Goal: Task Accomplishment & Management: Manage account settings

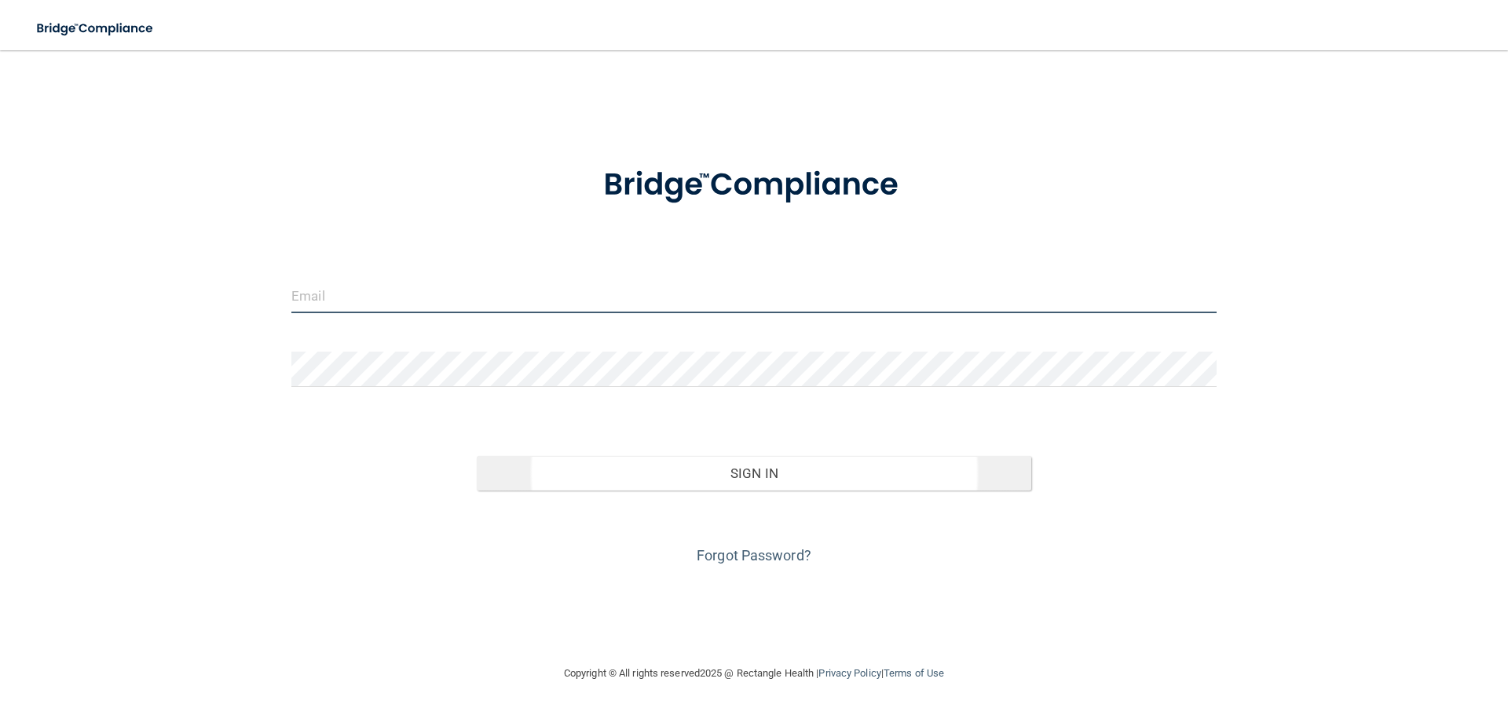
type input "[EMAIL_ADDRESS][DOMAIN_NAME]"
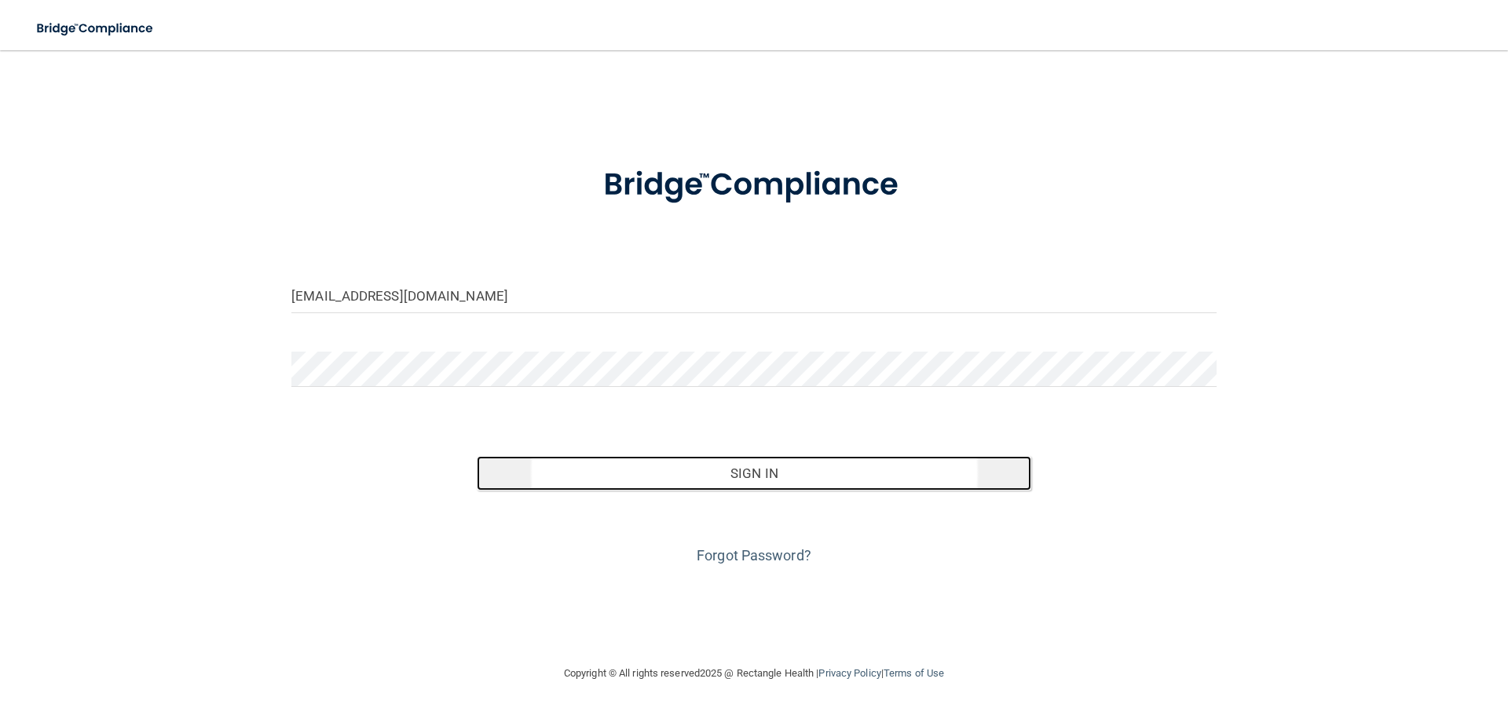
click at [752, 466] on button "Sign In" at bounding box center [754, 473] width 555 height 35
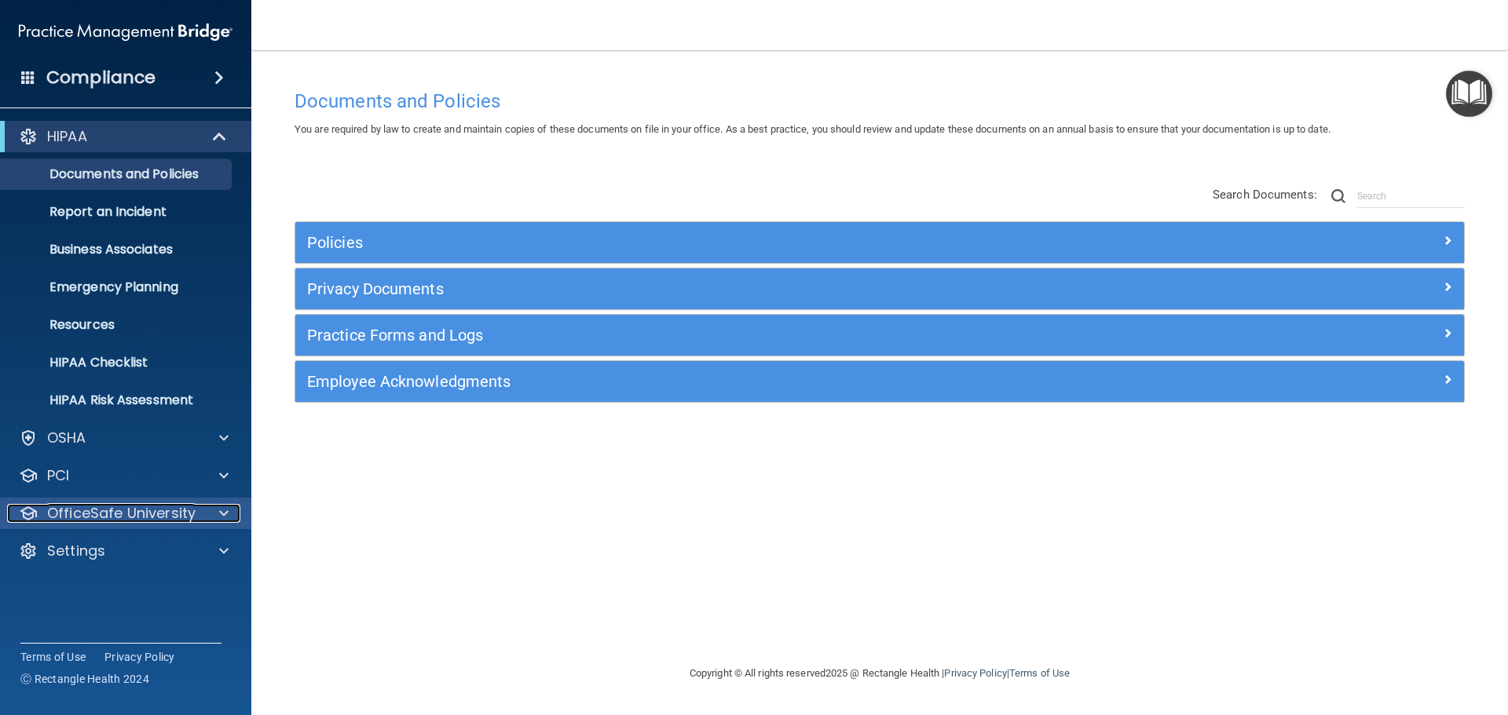
click at [227, 514] on span at bounding box center [223, 513] width 9 height 19
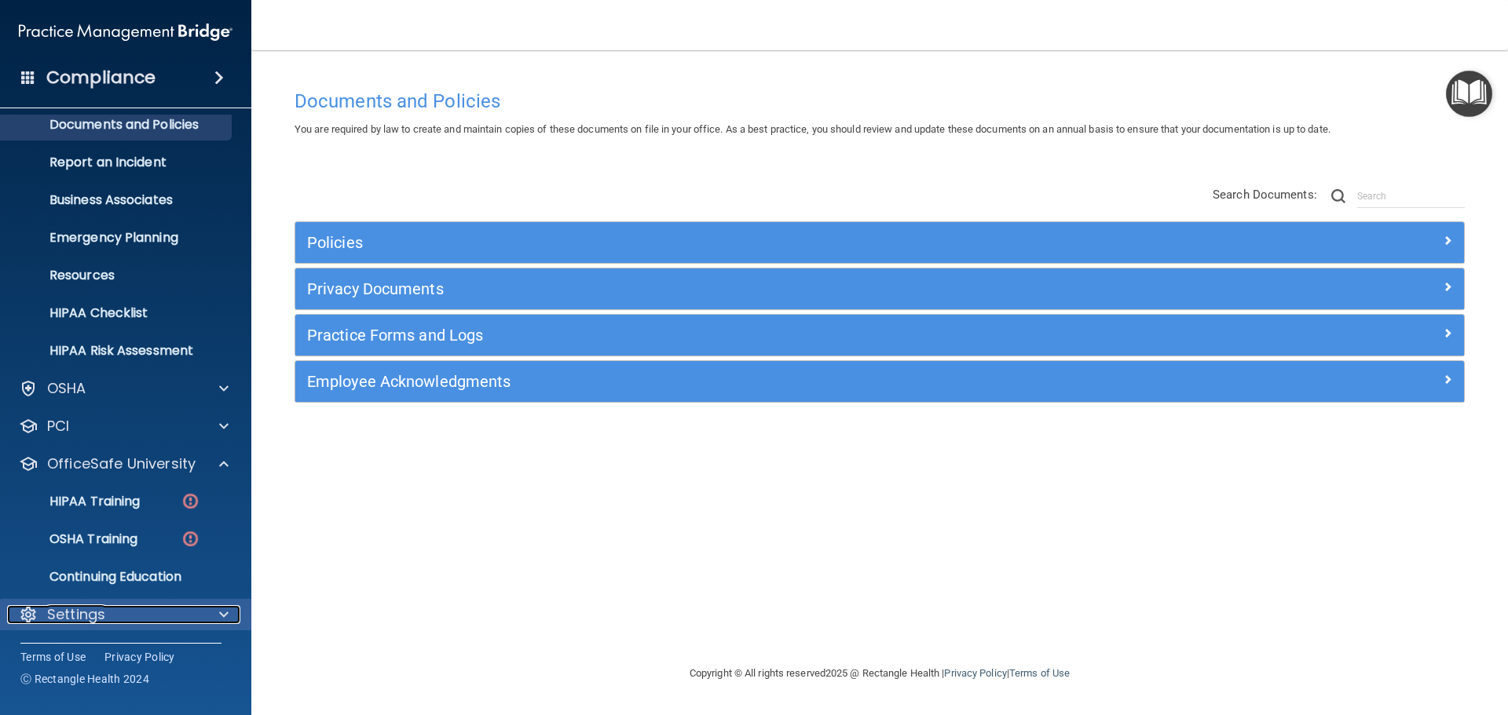
click at [225, 611] on span at bounding box center [223, 615] width 9 height 19
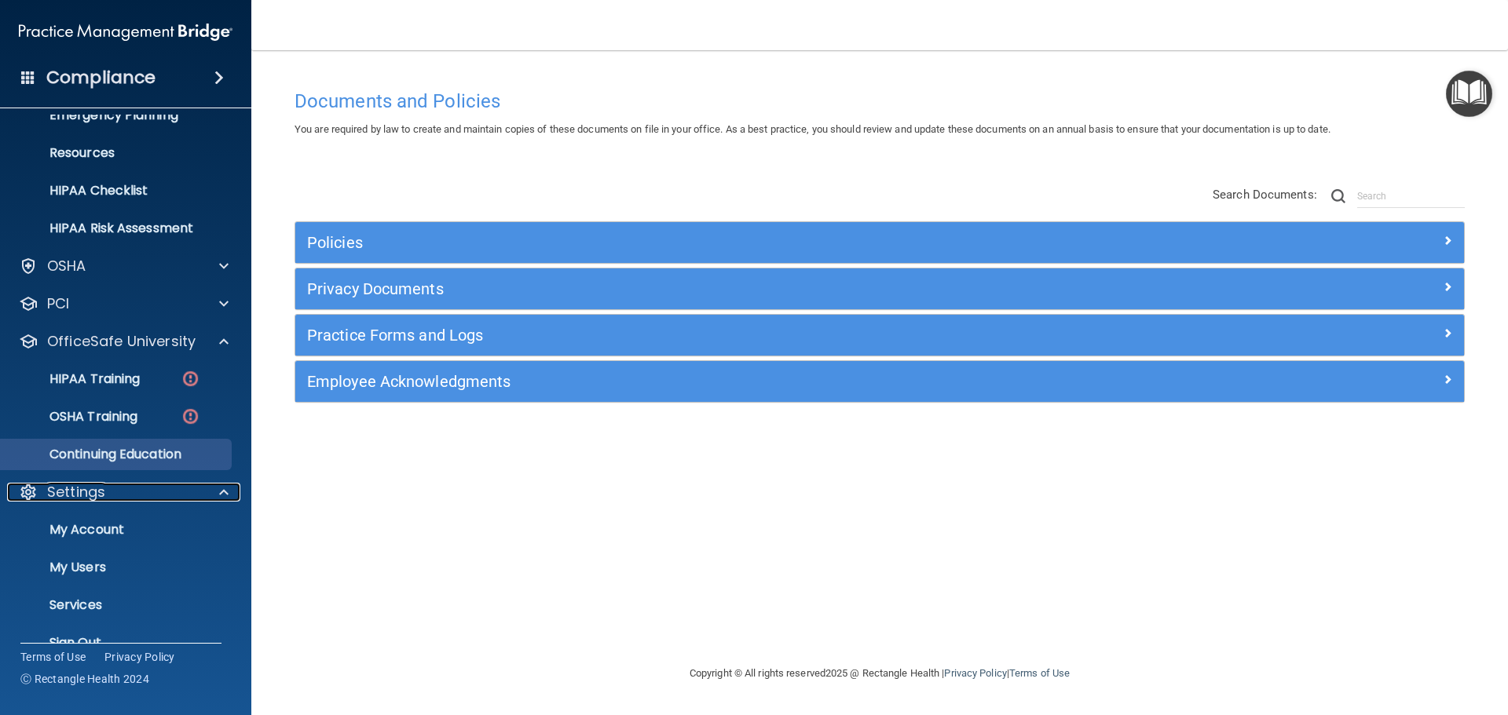
scroll to position [200, 0]
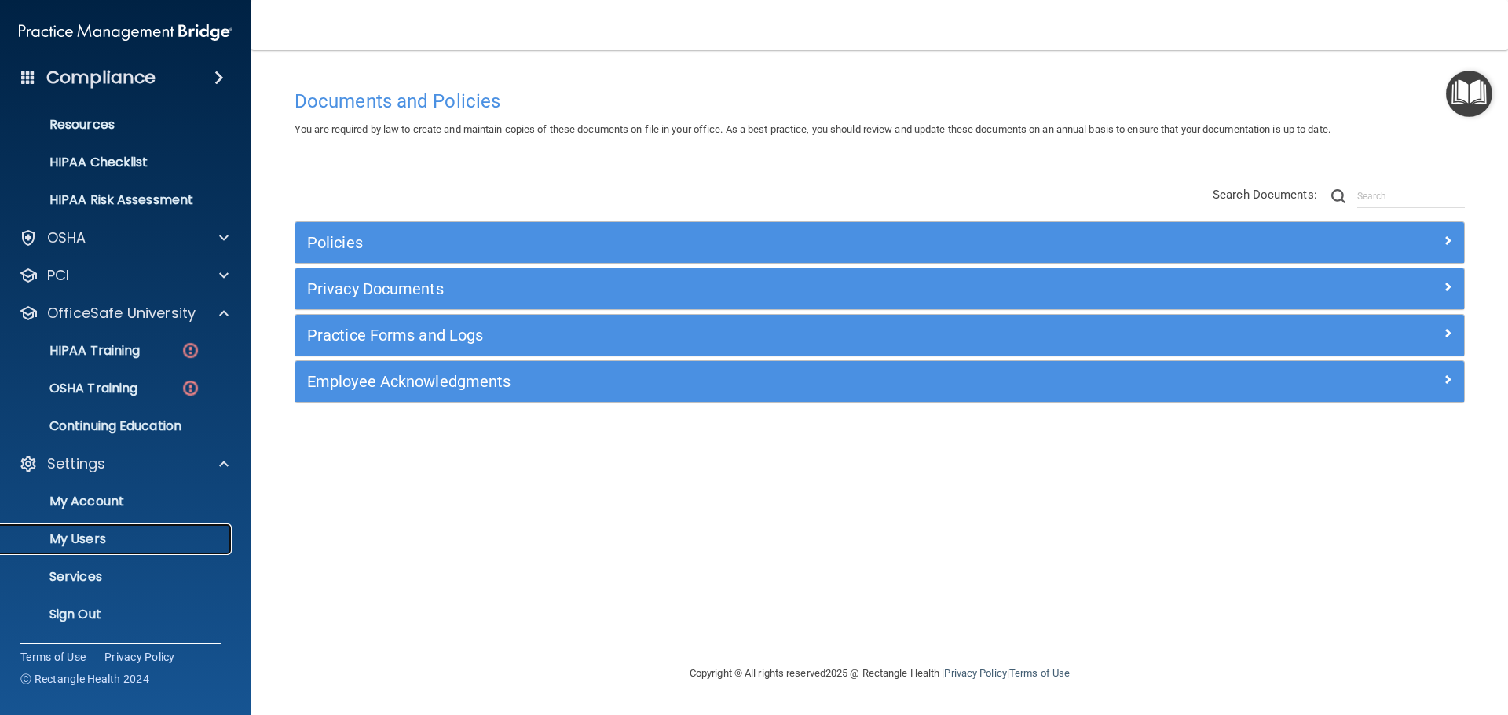
click at [99, 540] on p "My Users" at bounding box center [117, 540] width 214 height 16
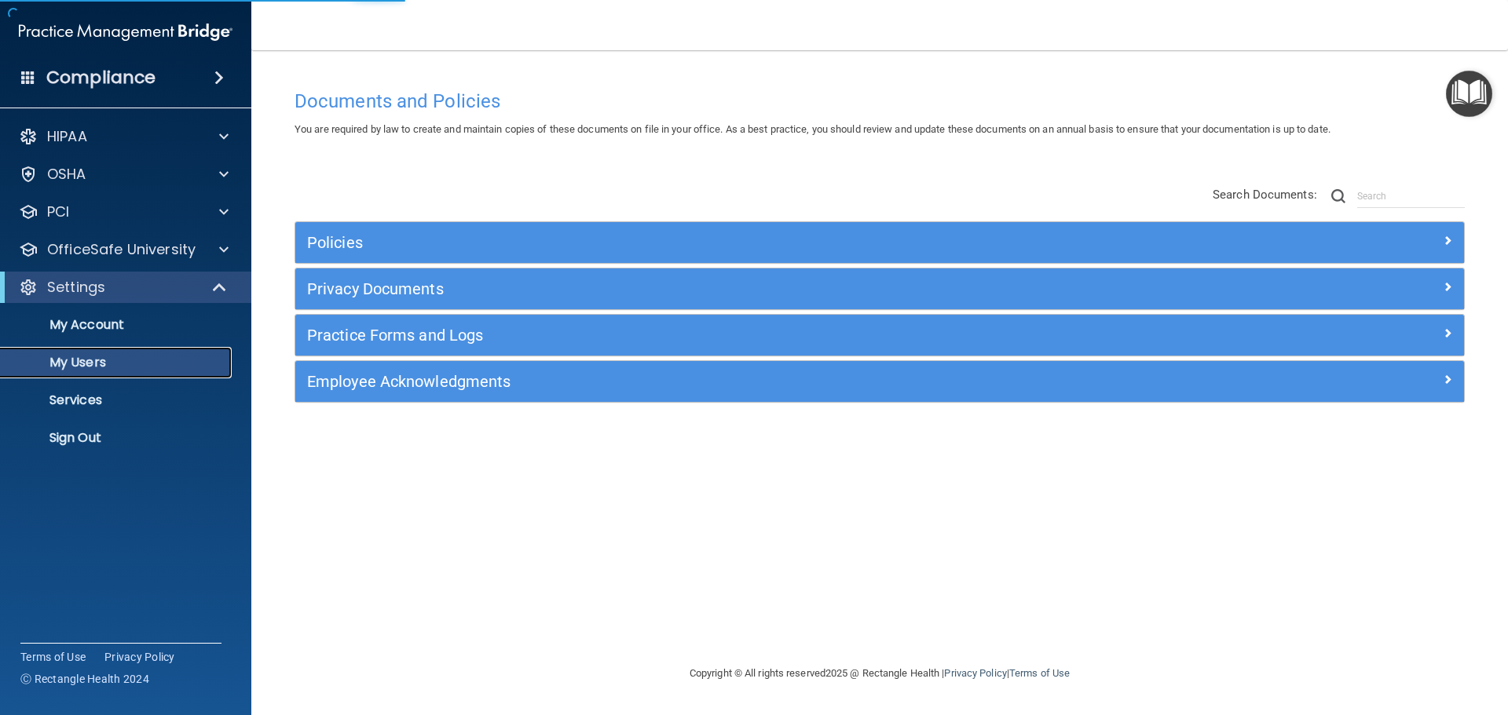
select select "20"
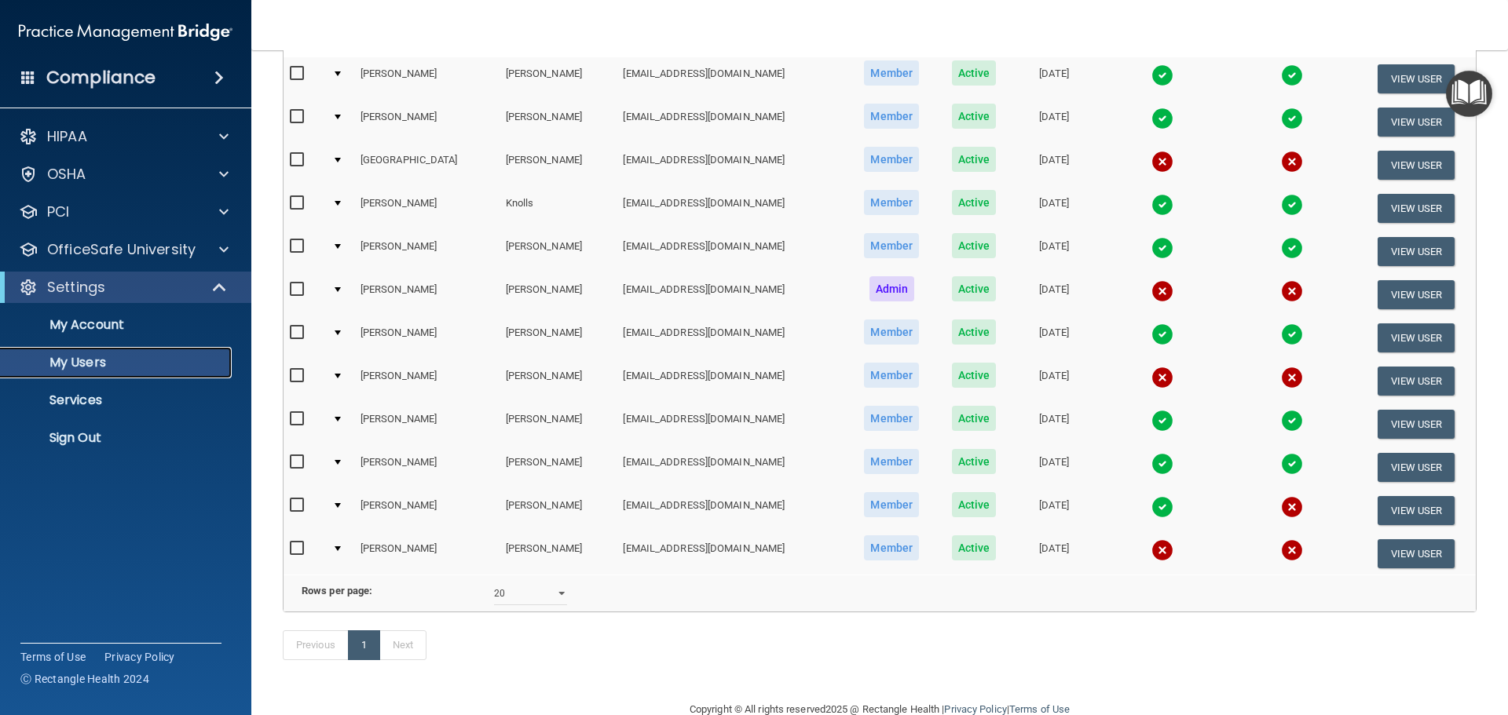
scroll to position [239, 0]
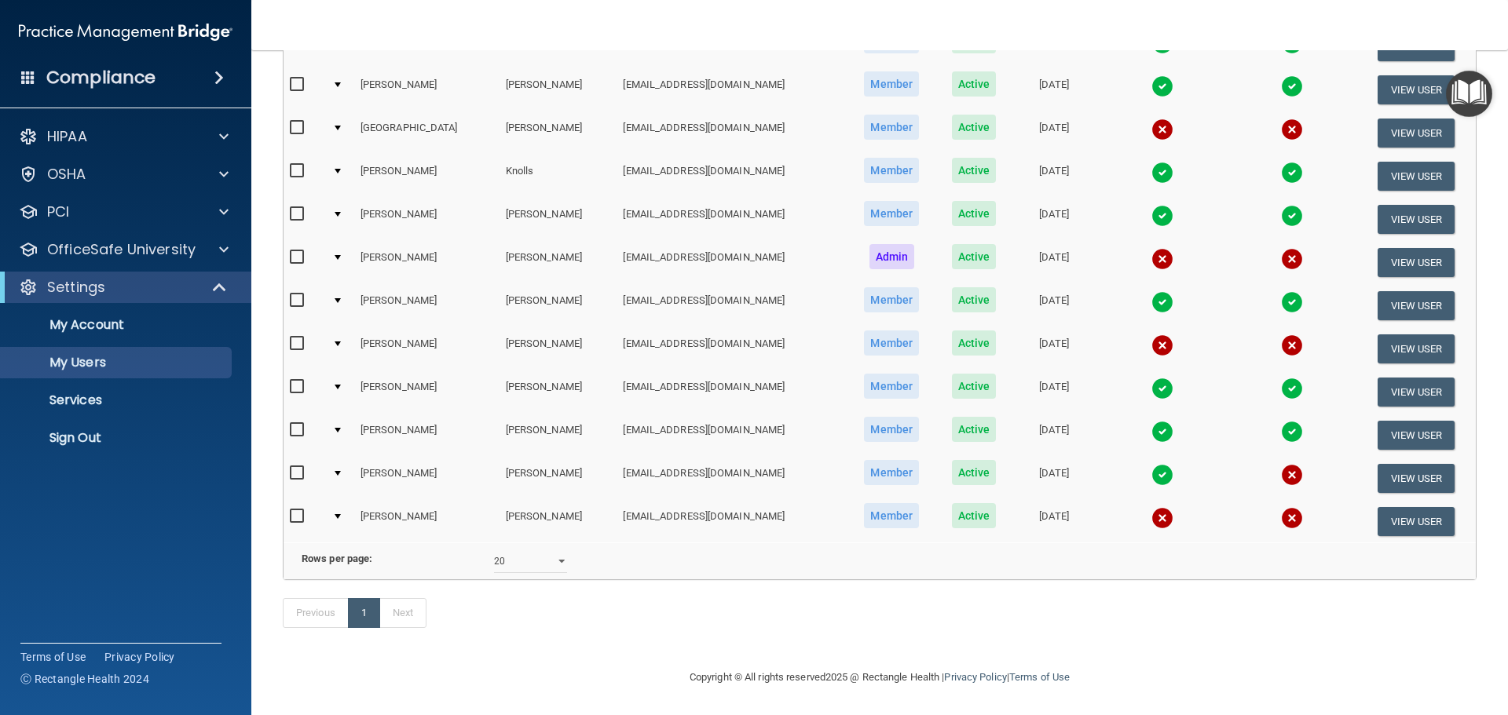
click at [339, 457] on td at bounding box center [340, 478] width 28 height 43
click at [344, 457] on td at bounding box center [340, 478] width 28 height 43
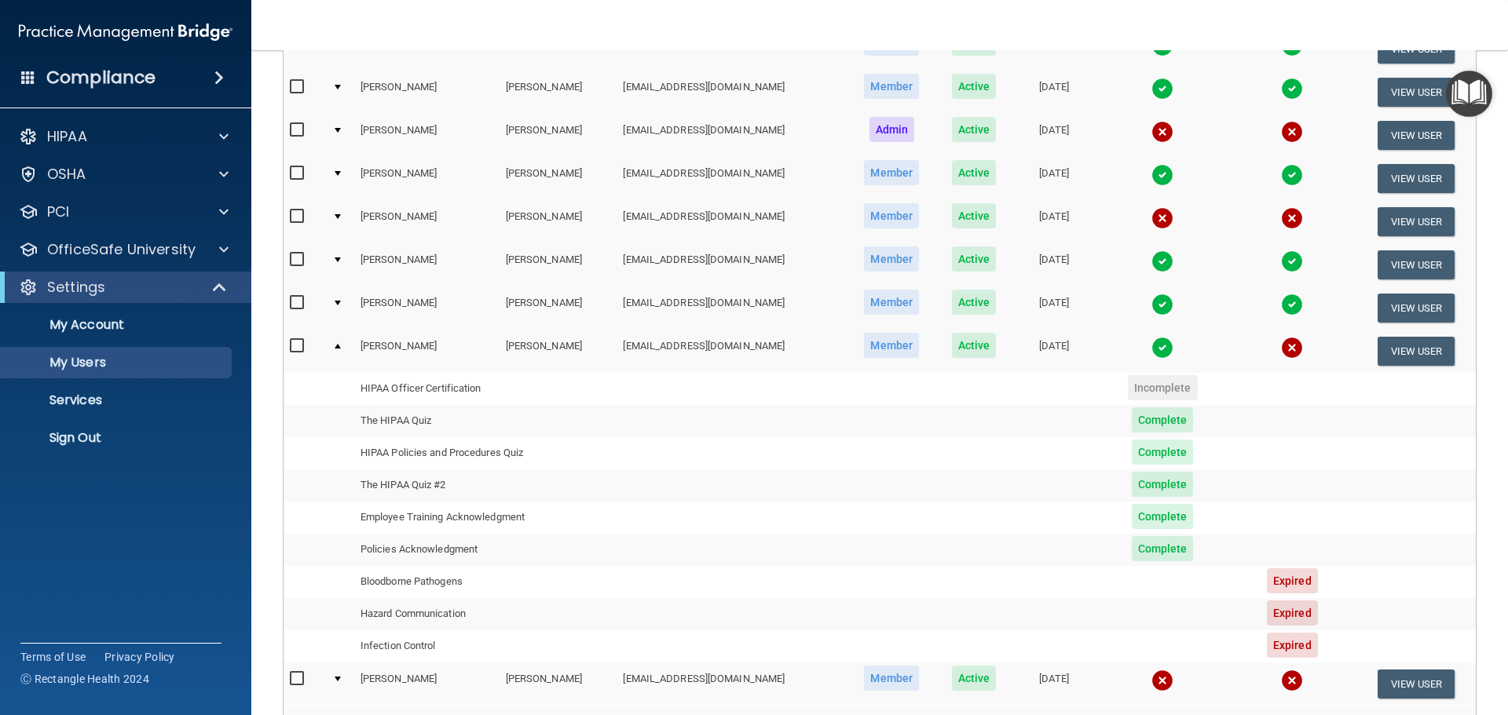
scroll to position [314, 0]
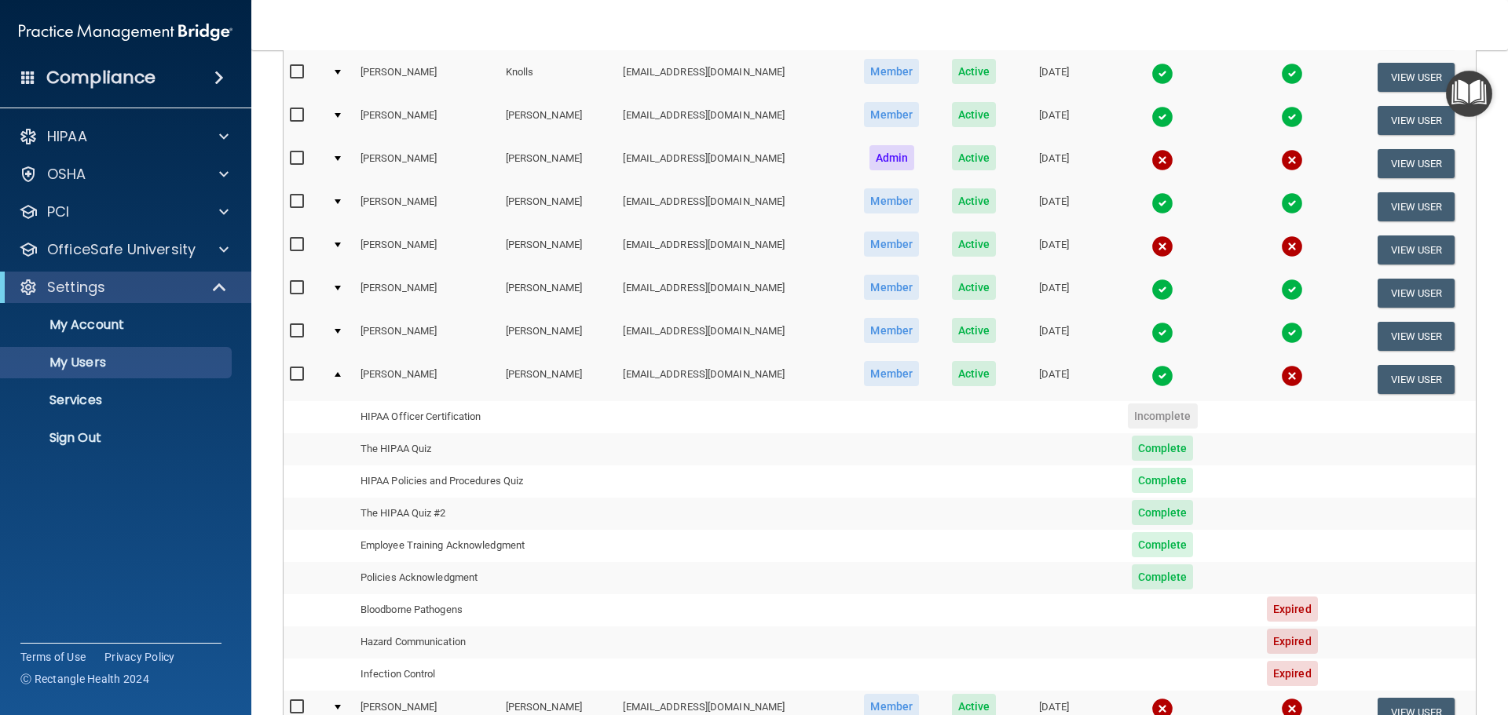
click at [341, 375] on div at bounding box center [338, 374] width 6 height 5
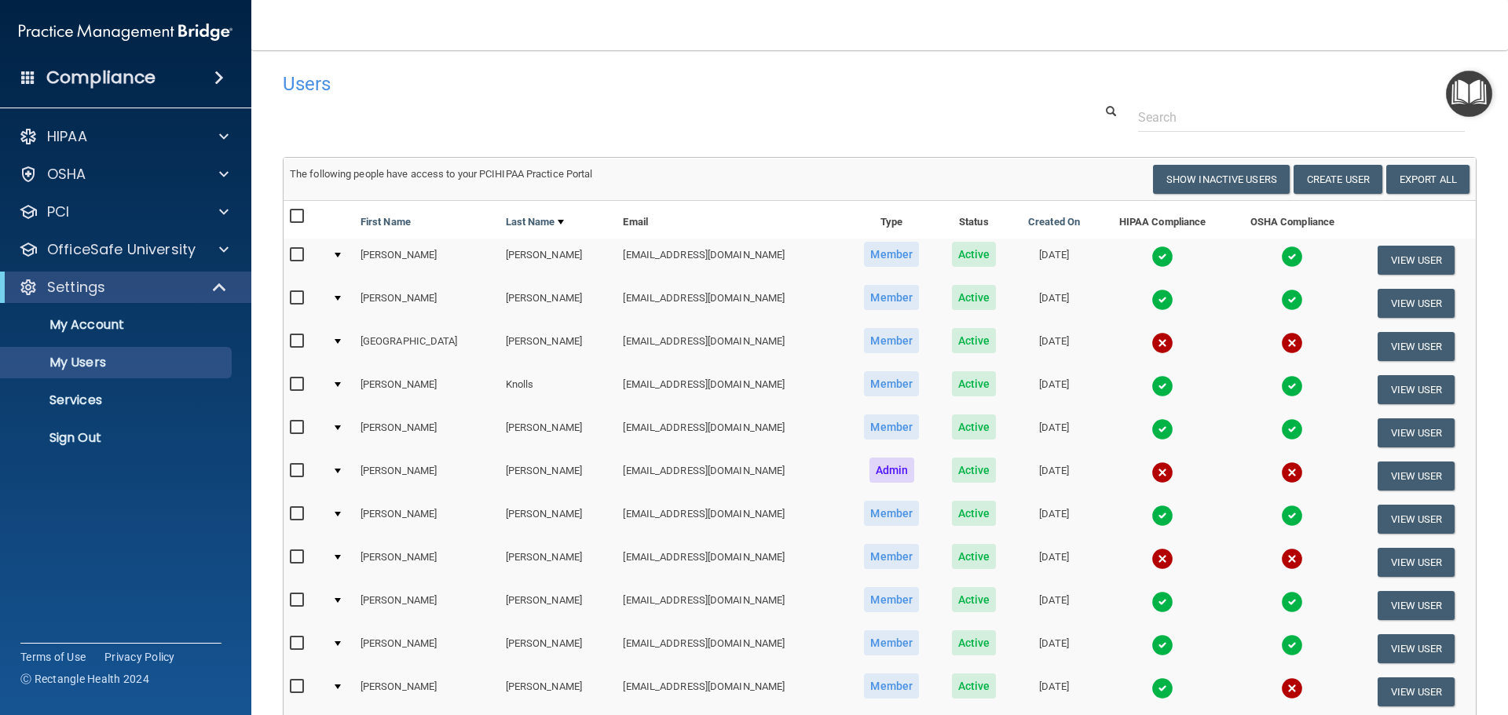
scroll to position [0, 0]
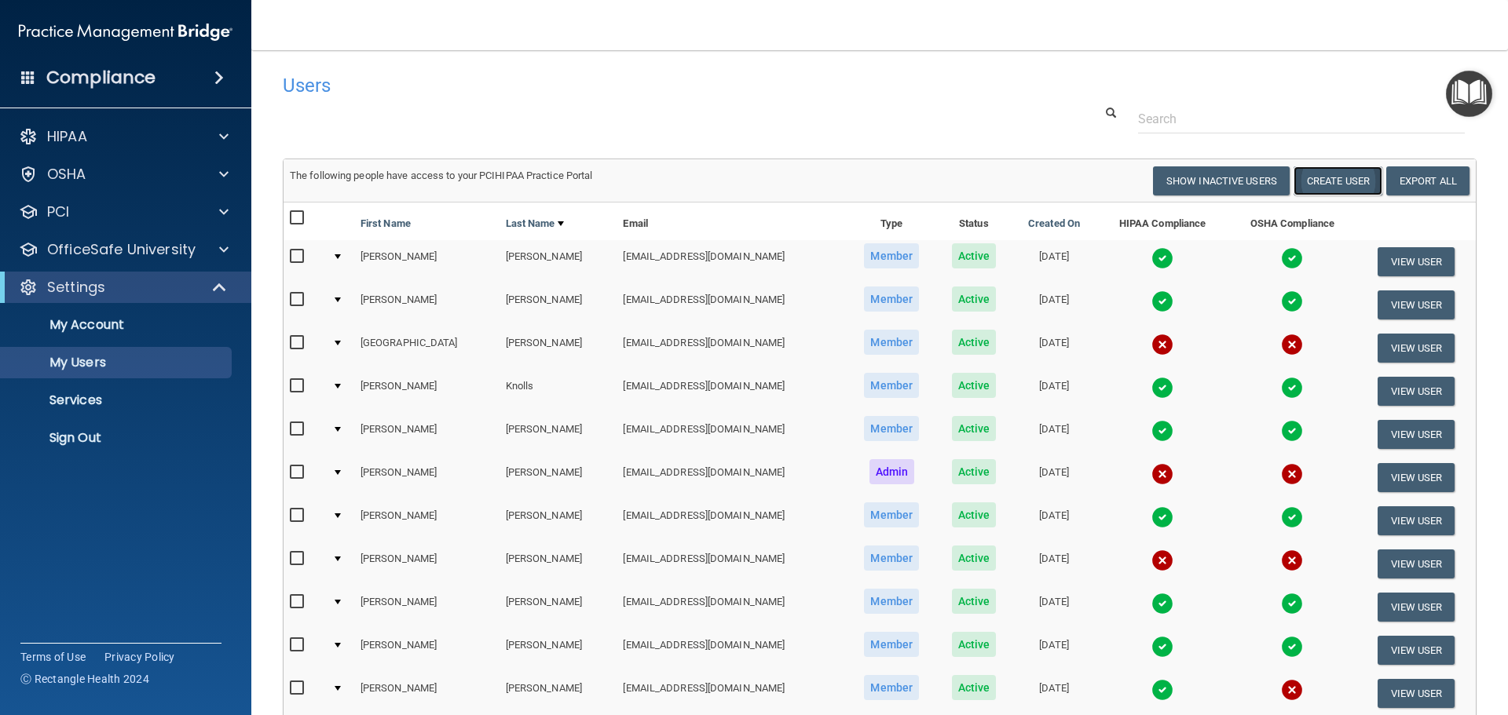
click at [1328, 177] on button "Create User" at bounding box center [1337, 180] width 89 height 29
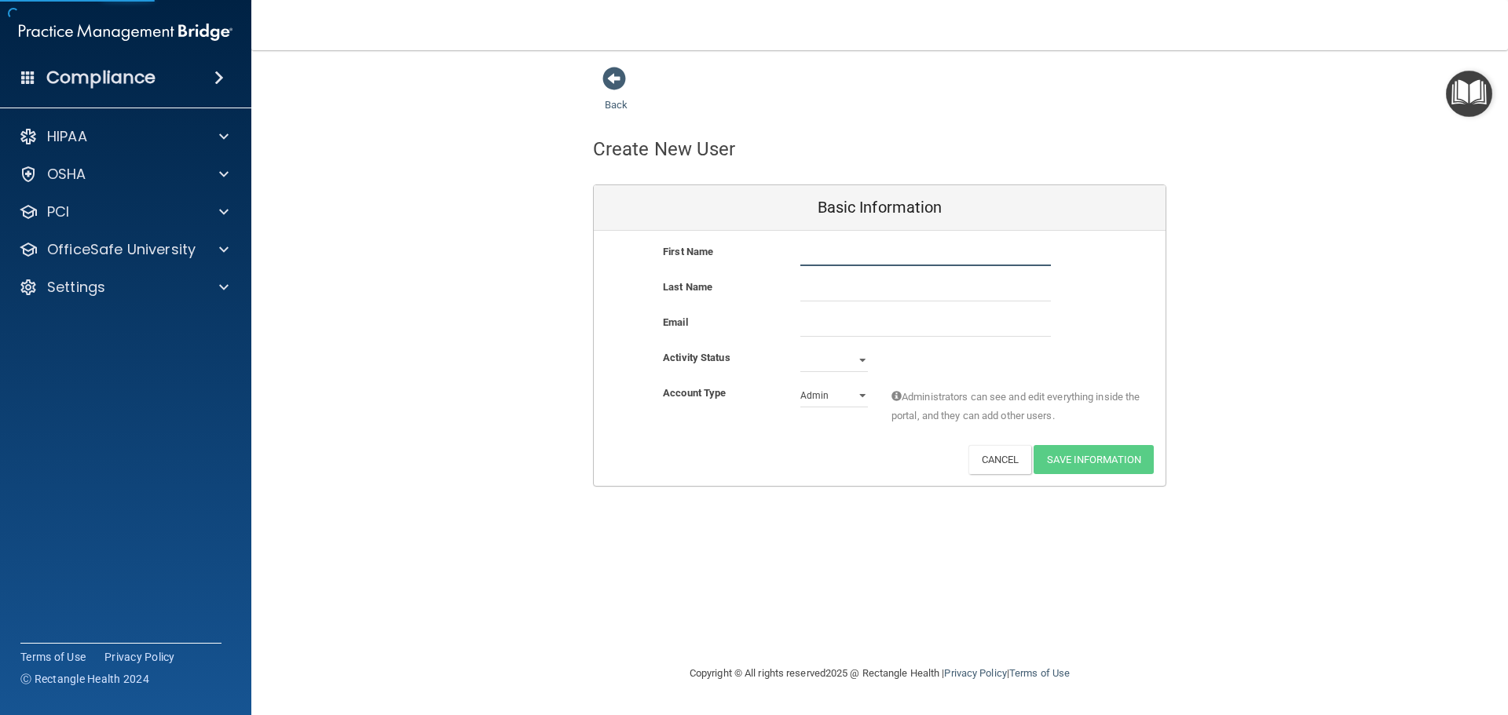
click at [845, 256] on input "text" at bounding box center [925, 255] width 251 height 24
type input "Keri"
type input "[PERSON_NAME]"
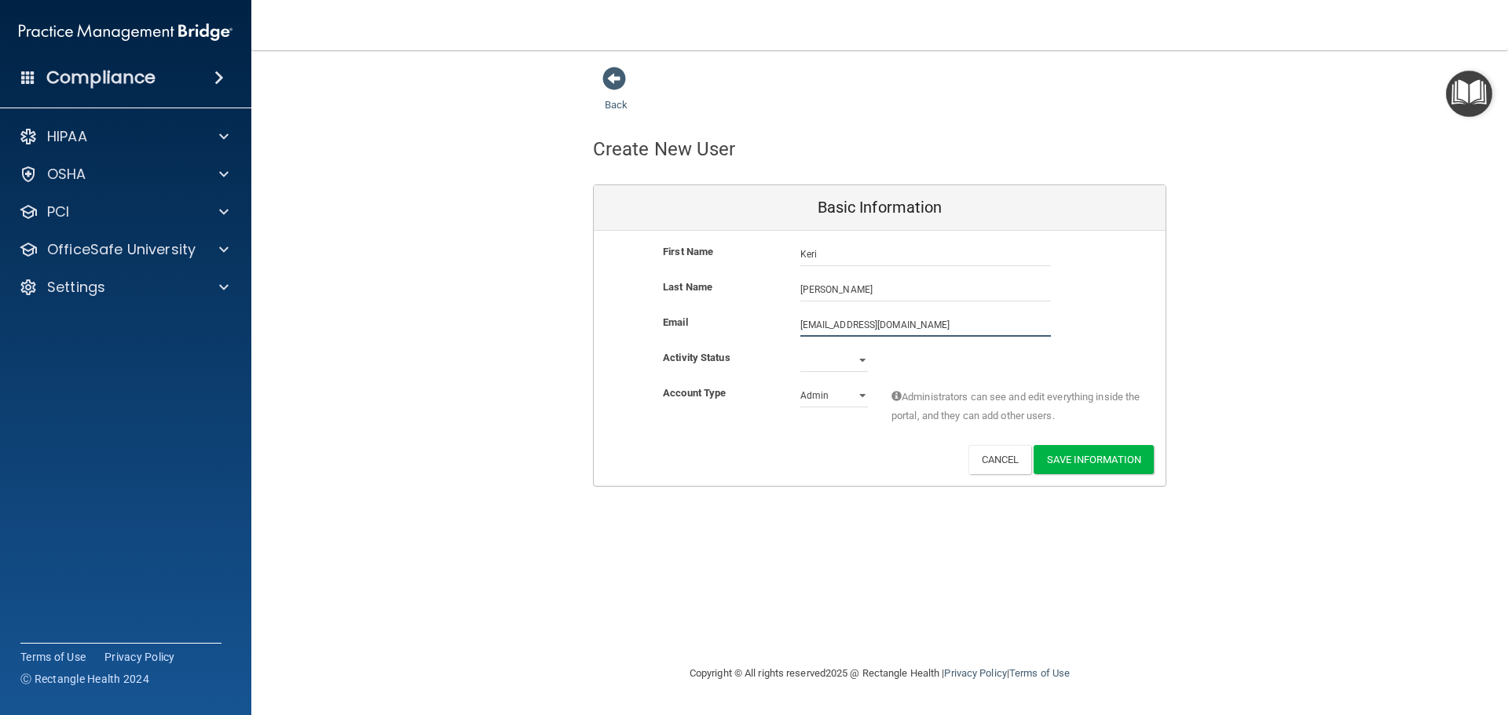
type input "[EMAIL_ADDRESS][DOMAIN_NAME]"
click at [862, 358] on select "Active Inactive" at bounding box center [834, 361] width 68 height 24
select select "active"
click at [800, 349] on select "Active Inactive" at bounding box center [834, 361] width 68 height 24
click at [851, 388] on select "Admin Member" at bounding box center [834, 396] width 68 height 24
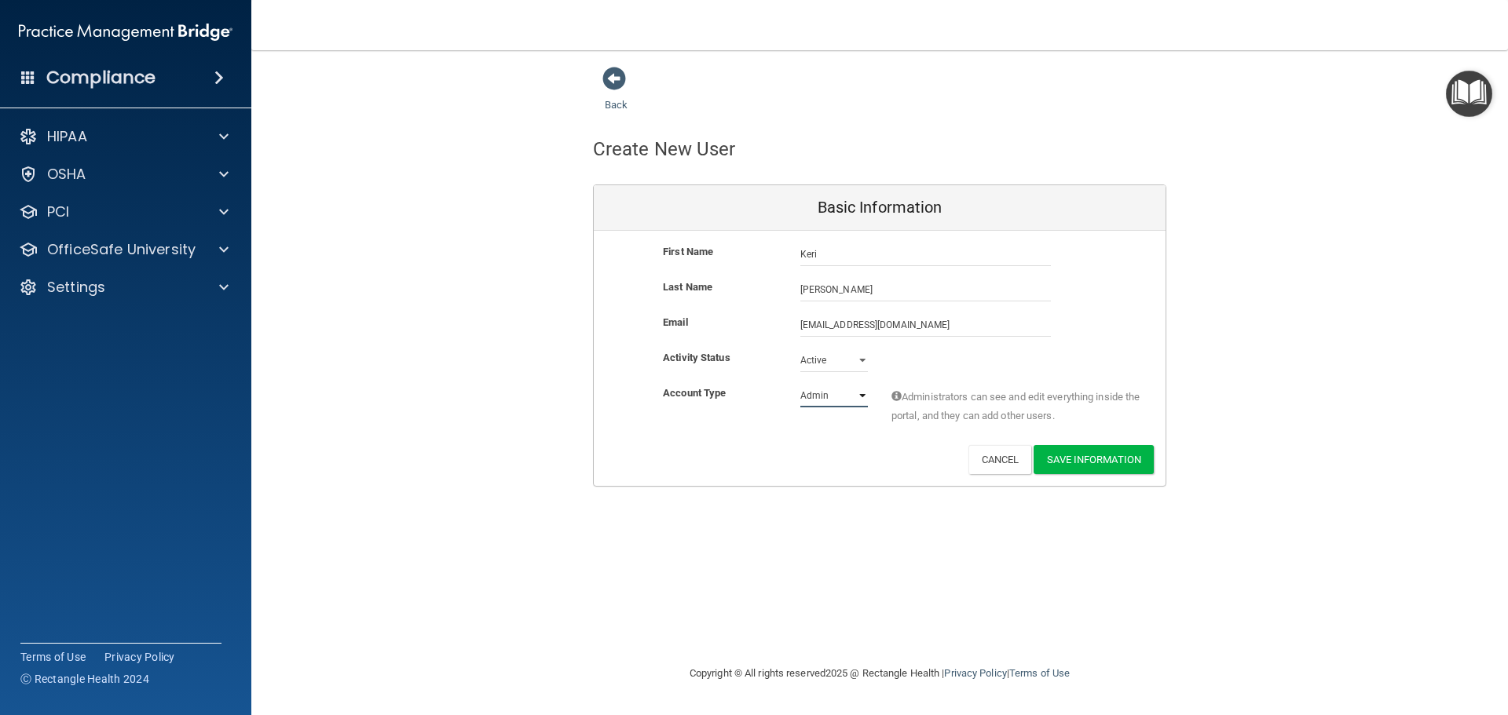
select select "practice_member"
click at [800, 384] on select "Admin Member" at bounding box center [834, 396] width 68 height 24
click at [1105, 463] on button "Save Information" at bounding box center [1094, 459] width 120 height 29
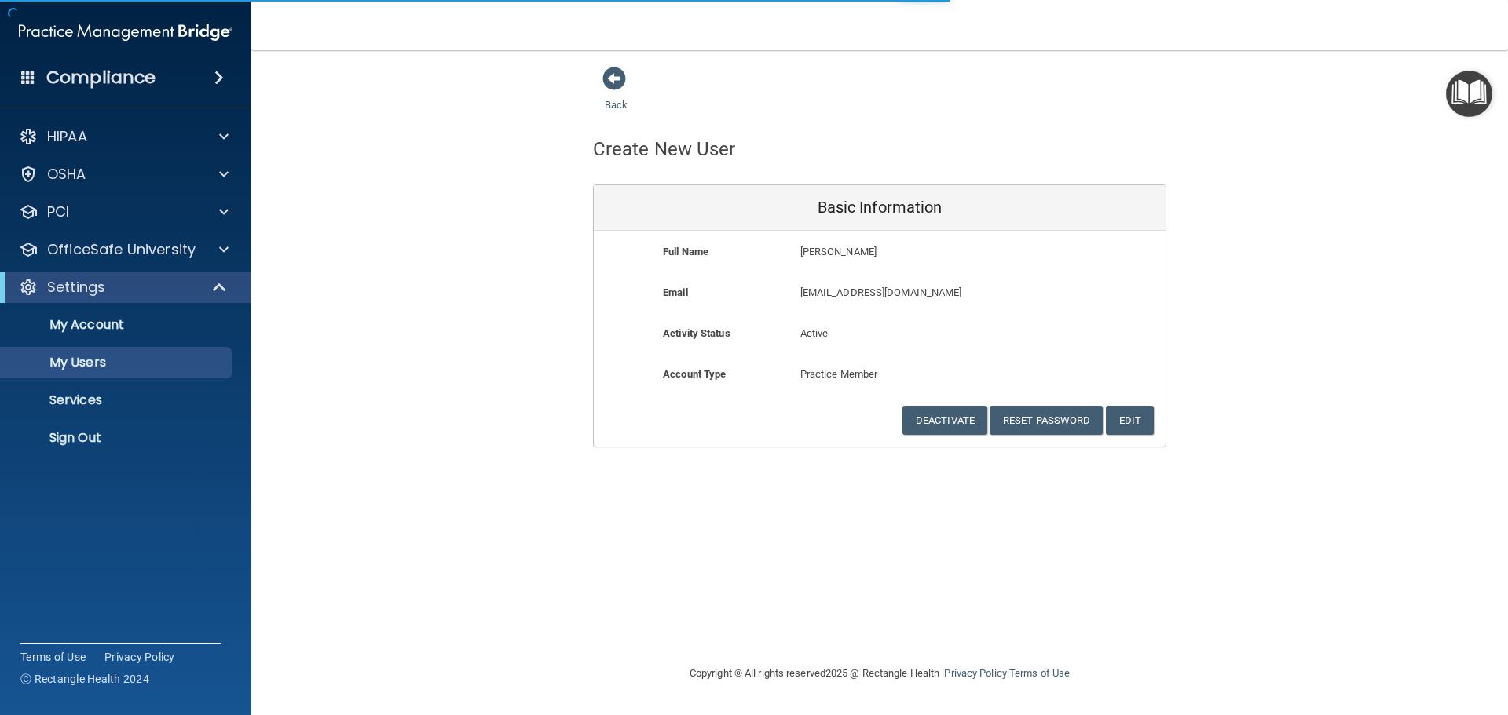
select select "20"
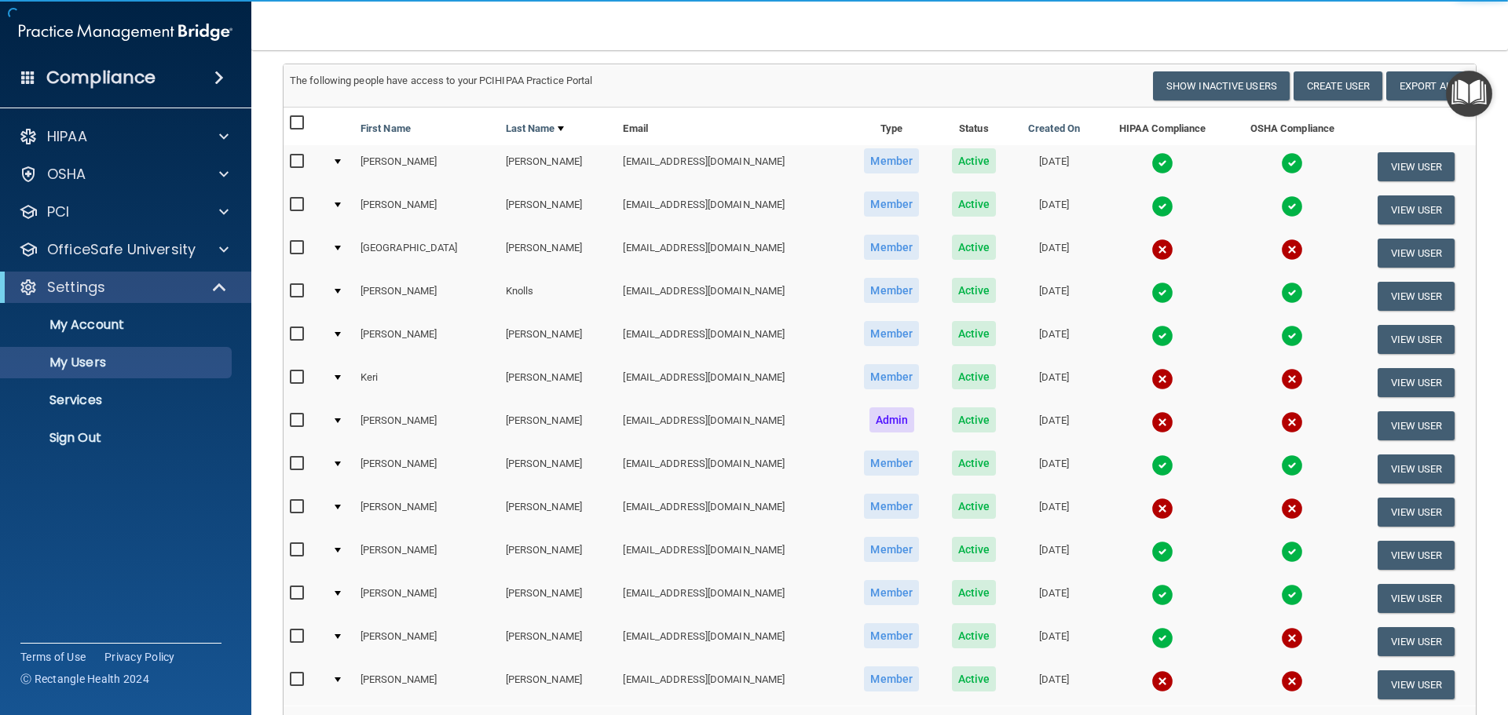
scroll to position [157, 0]
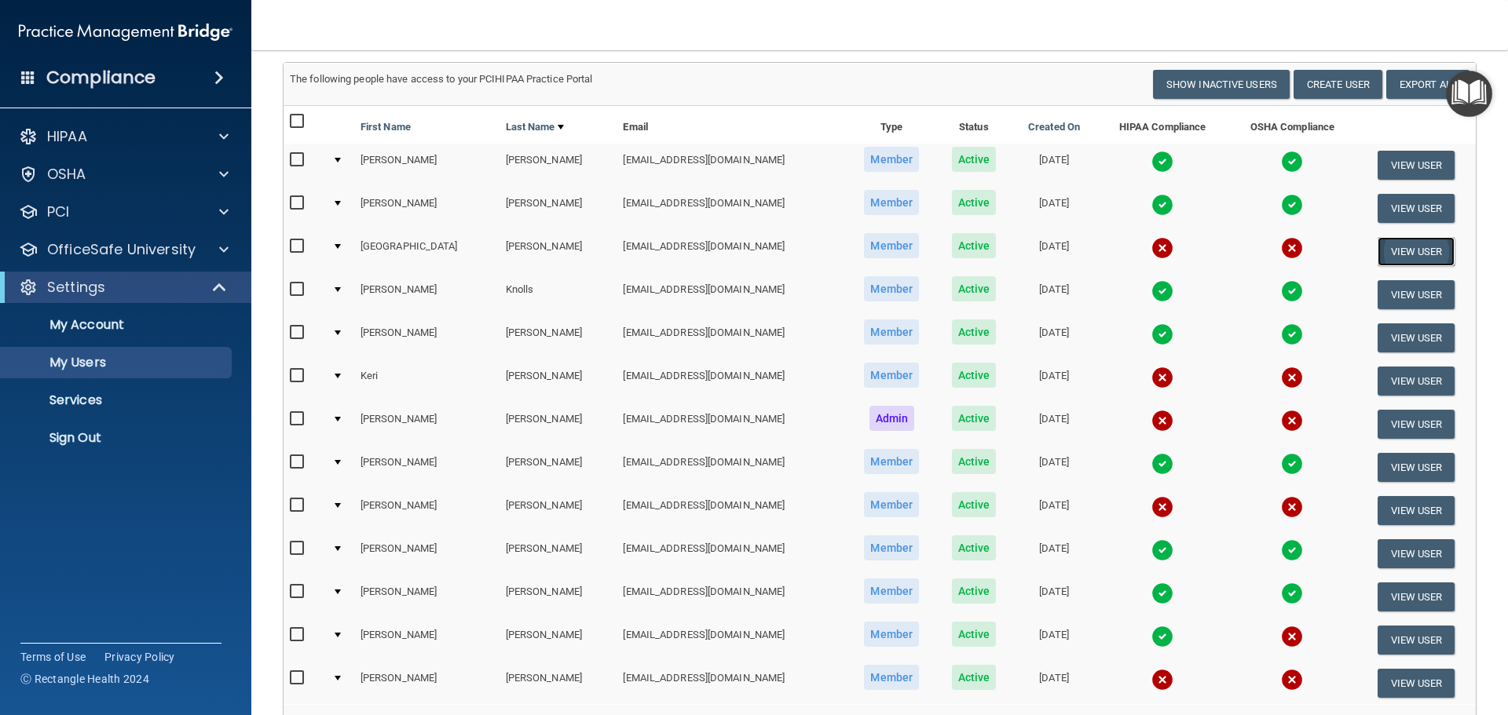
click at [1387, 243] on button "View User" at bounding box center [1416, 251] width 78 height 29
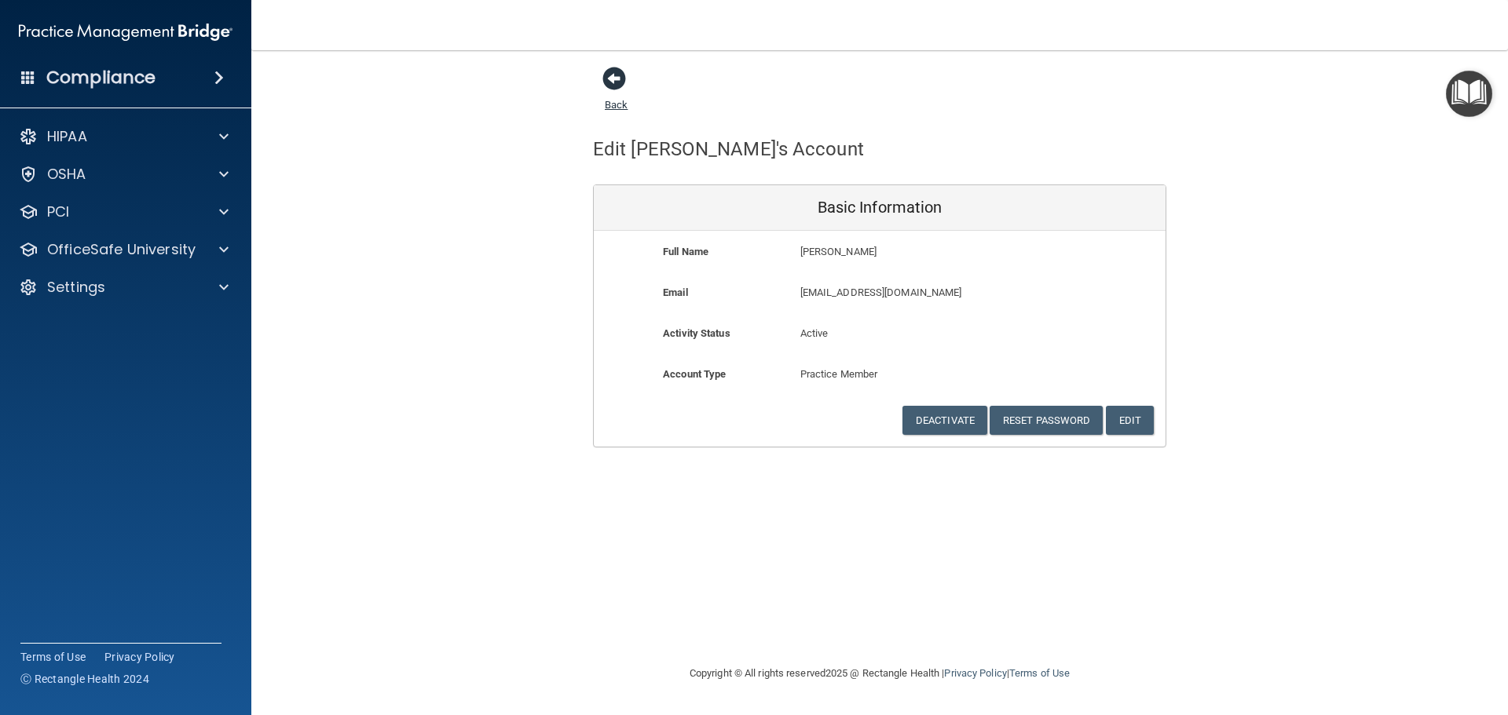
click at [615, 78] on span at bounding box center [614, 79] width 24 height 24
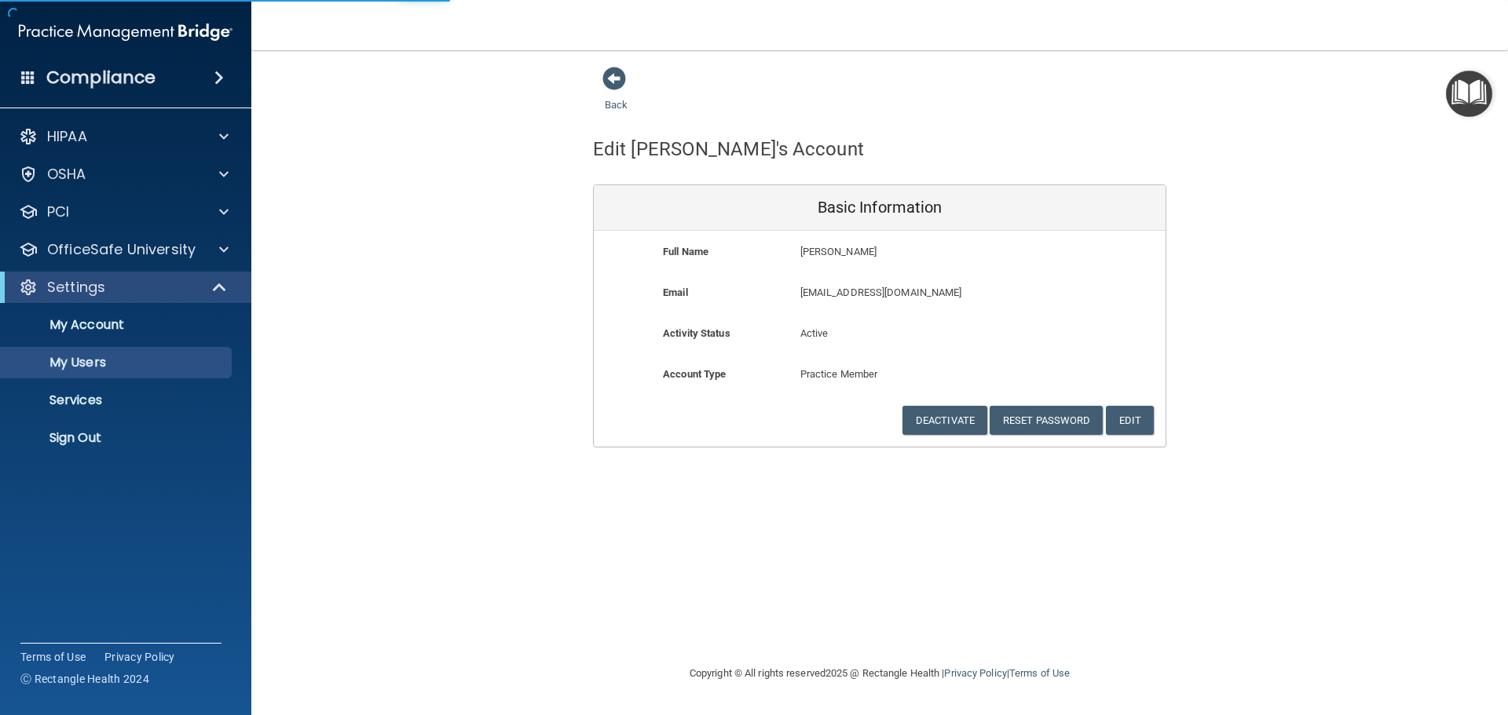
select select "20"
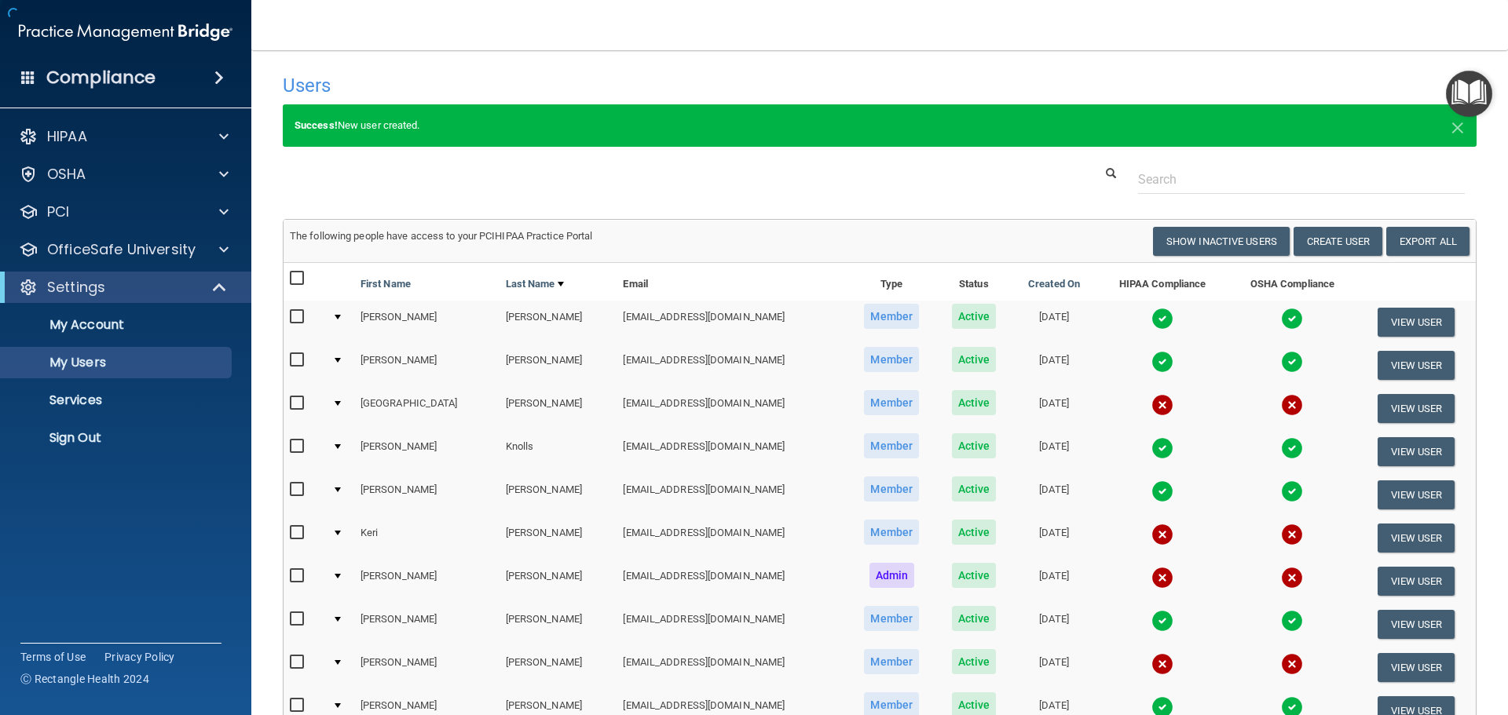
scroll to position [236, 0]
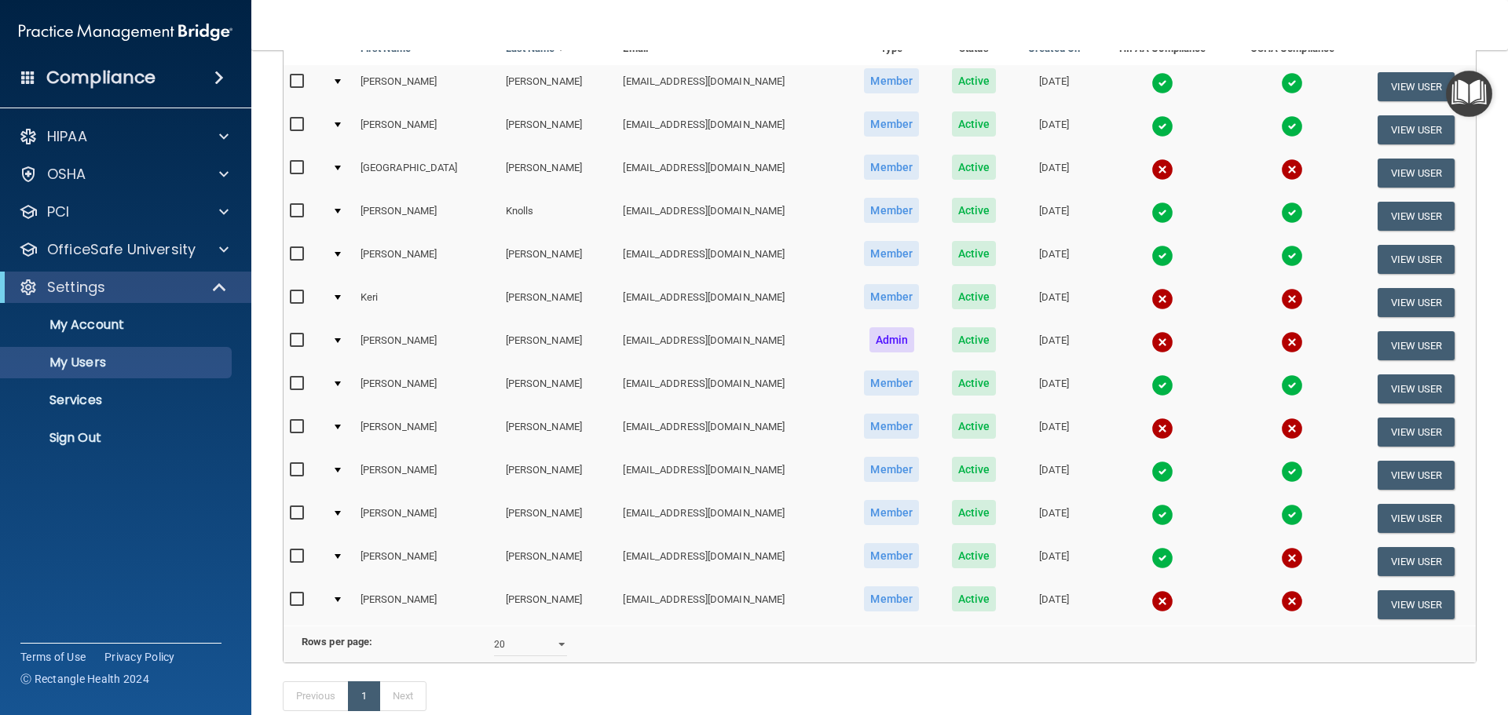
click at [341, 167] on div at bounding box center [338, 168] width 6 height 5
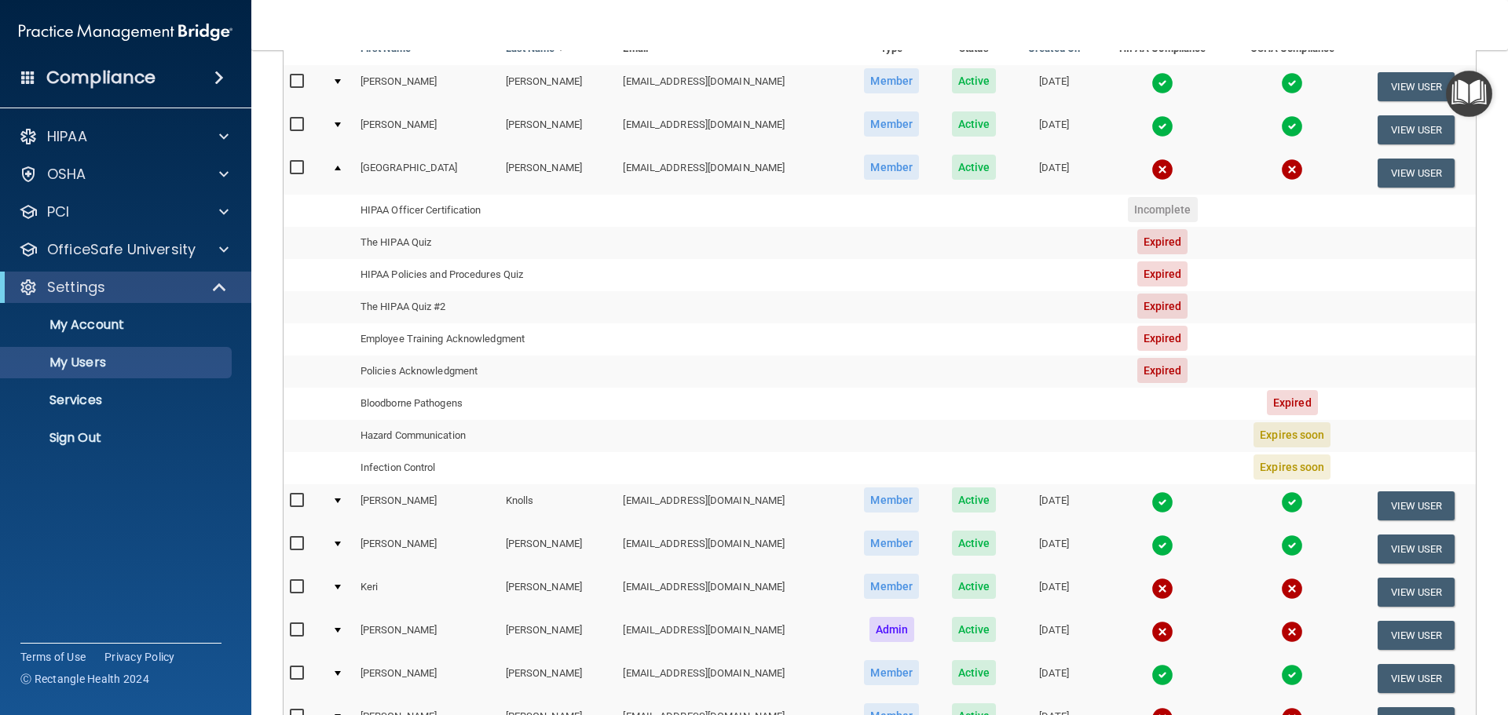
click at [335, 164] on td at bounding box center [340, 173] width 28 height 42
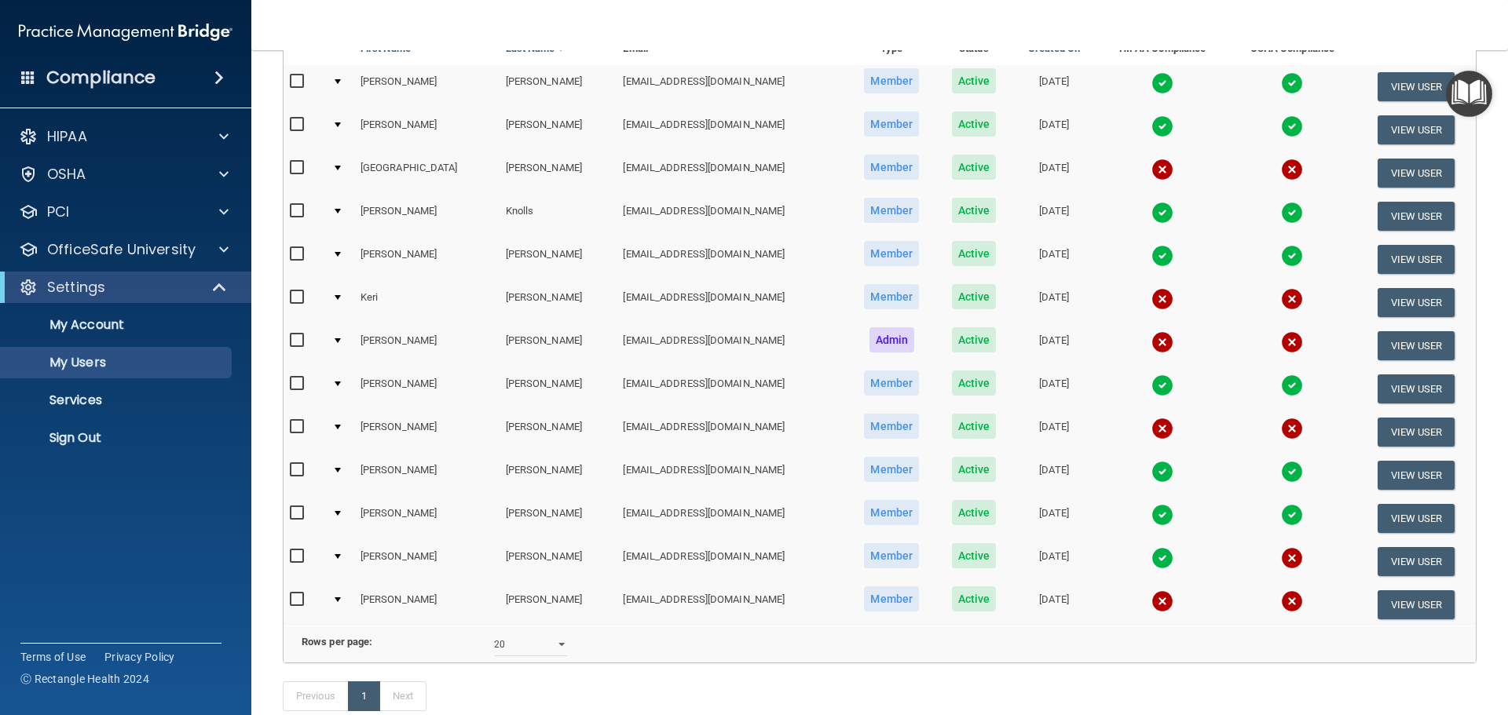
click at [289, 166] on td at bounding box center [305, 173] width 42 height 43
click at [297, 170] on input "checkbox" at bounding box center [299, 168] width 18 height 13
checkbox input "true"
click at [294, 599] on input "checkbox" at bounding box center [299, 600] width 18 height 13
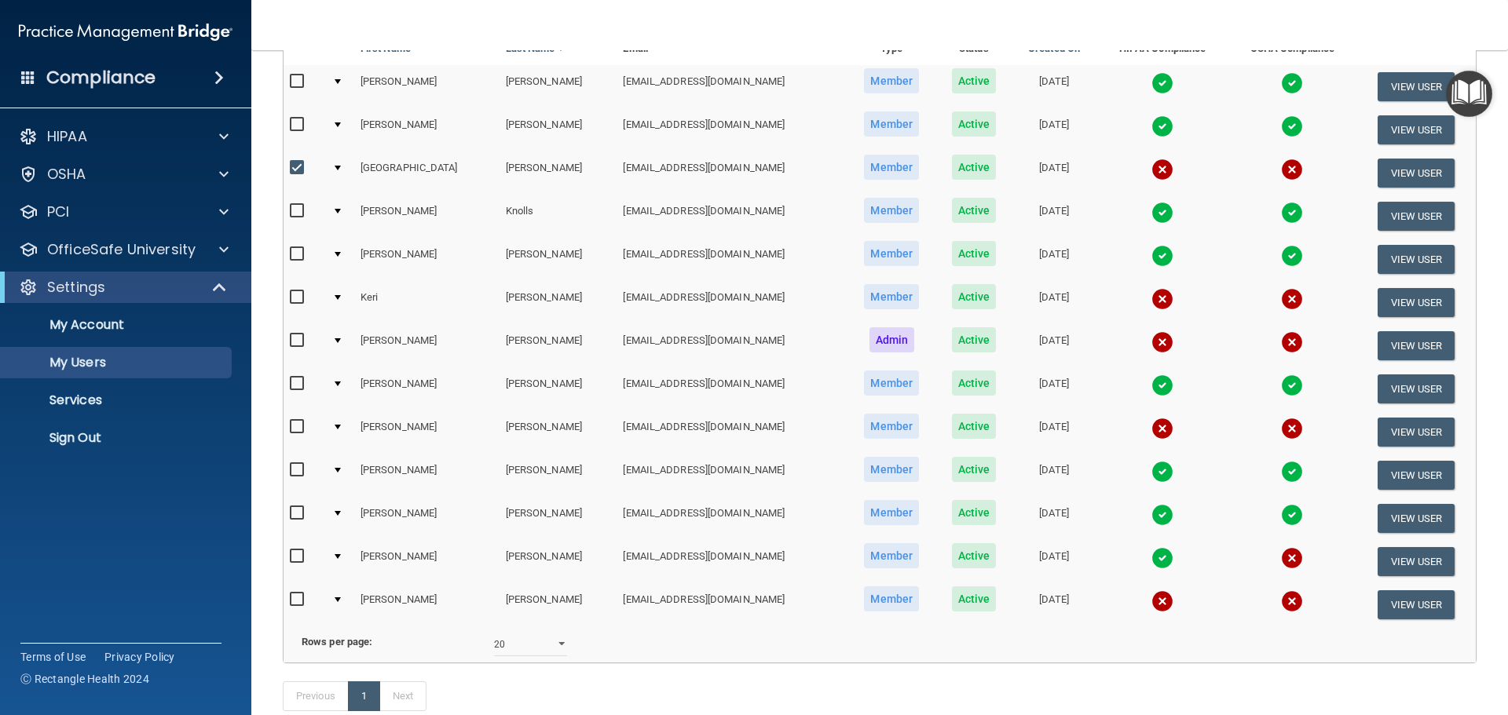
checkbox input "true"
click at [293, 551] on input "checkbox" at bounding box center [299, 557] width 18 height 13
checkbox input "true"
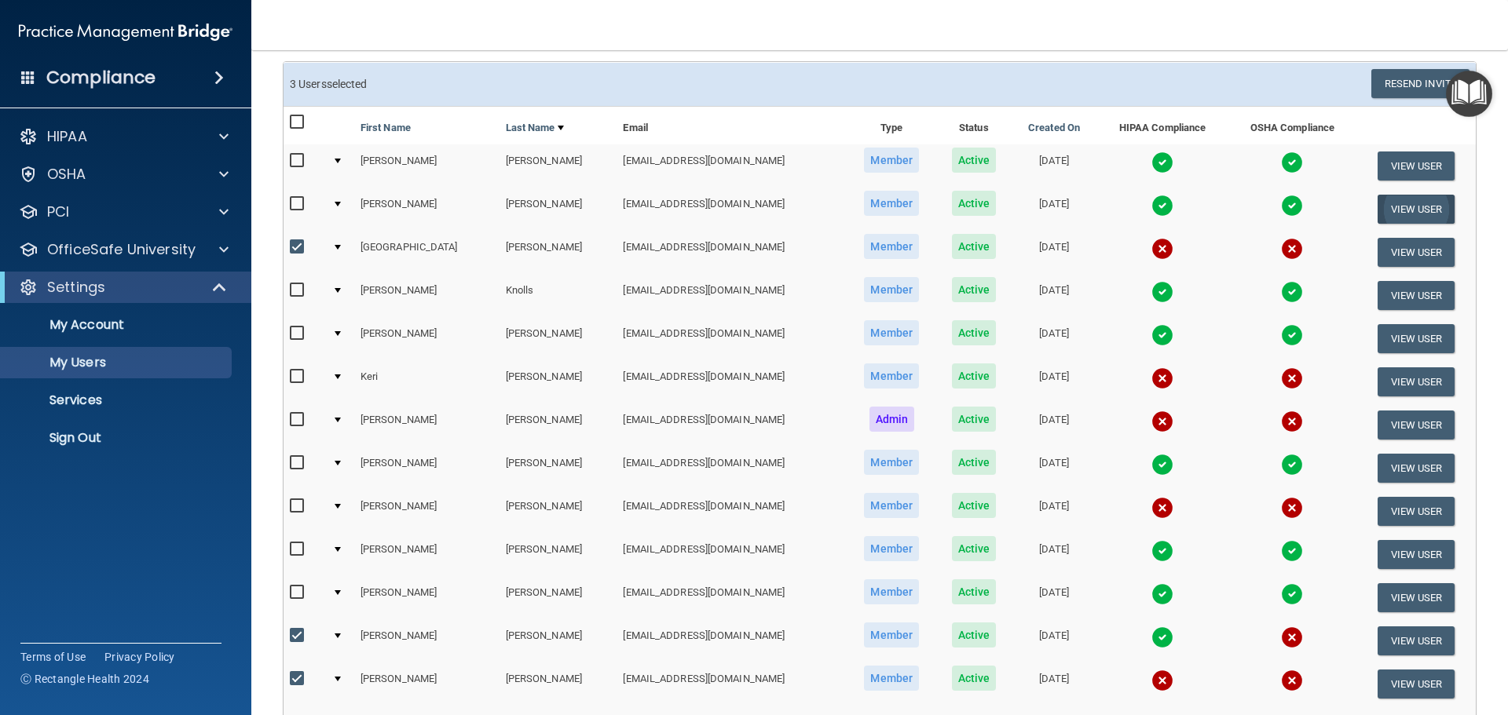
scroll to position [157, 0]
click at [1394, 87] on button "Resend Invite" at bounding box center [1420, 84] width 98 height 29
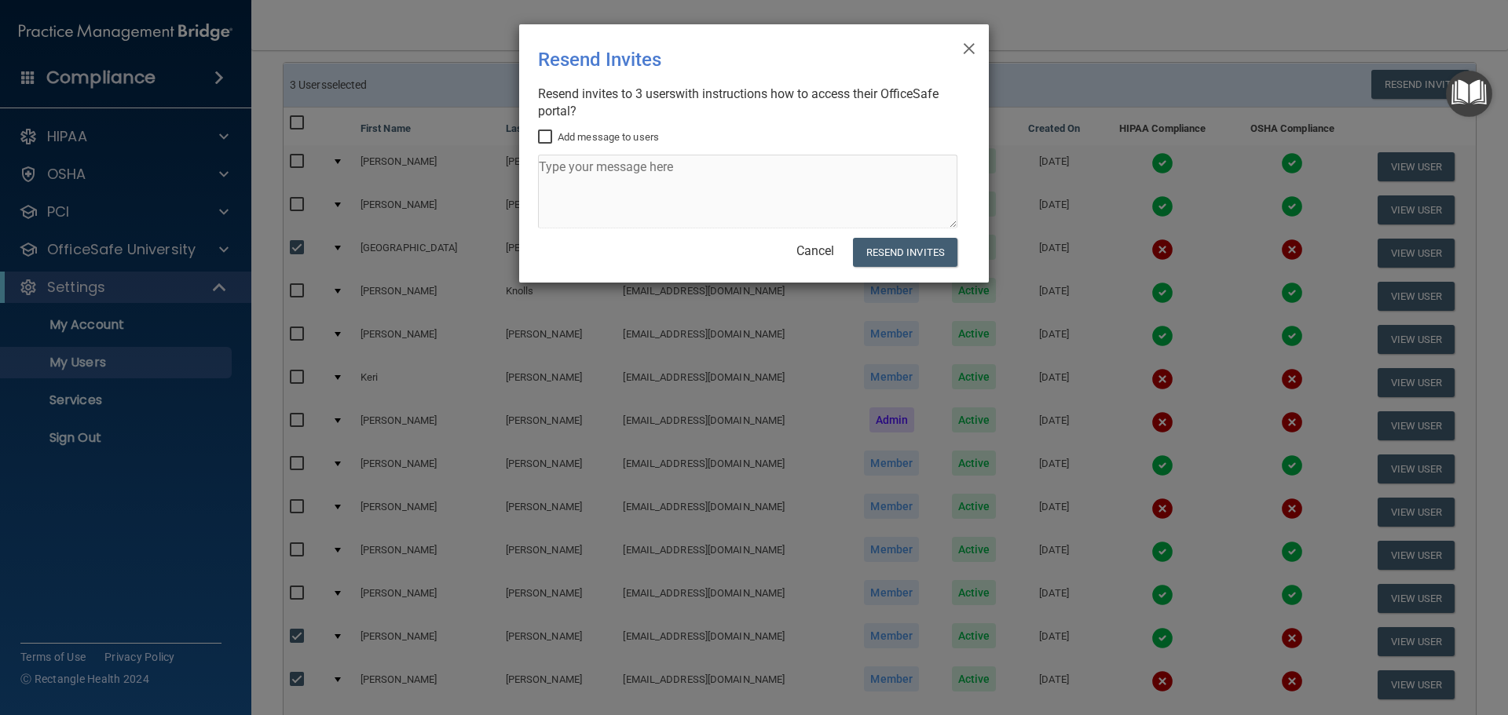
click at [546, 141] on input "Add message to users" at bounding box center [547, 137] width 18 height 13
checkbox input "true"
click at [550, 166] on textarea at bounding box center [747, 192] width 419 height 74
type textarea "Please login and complete your training."
click at [893, 254] on button "Resend Invites" at bounding box center [905, 252] width 104 height 29
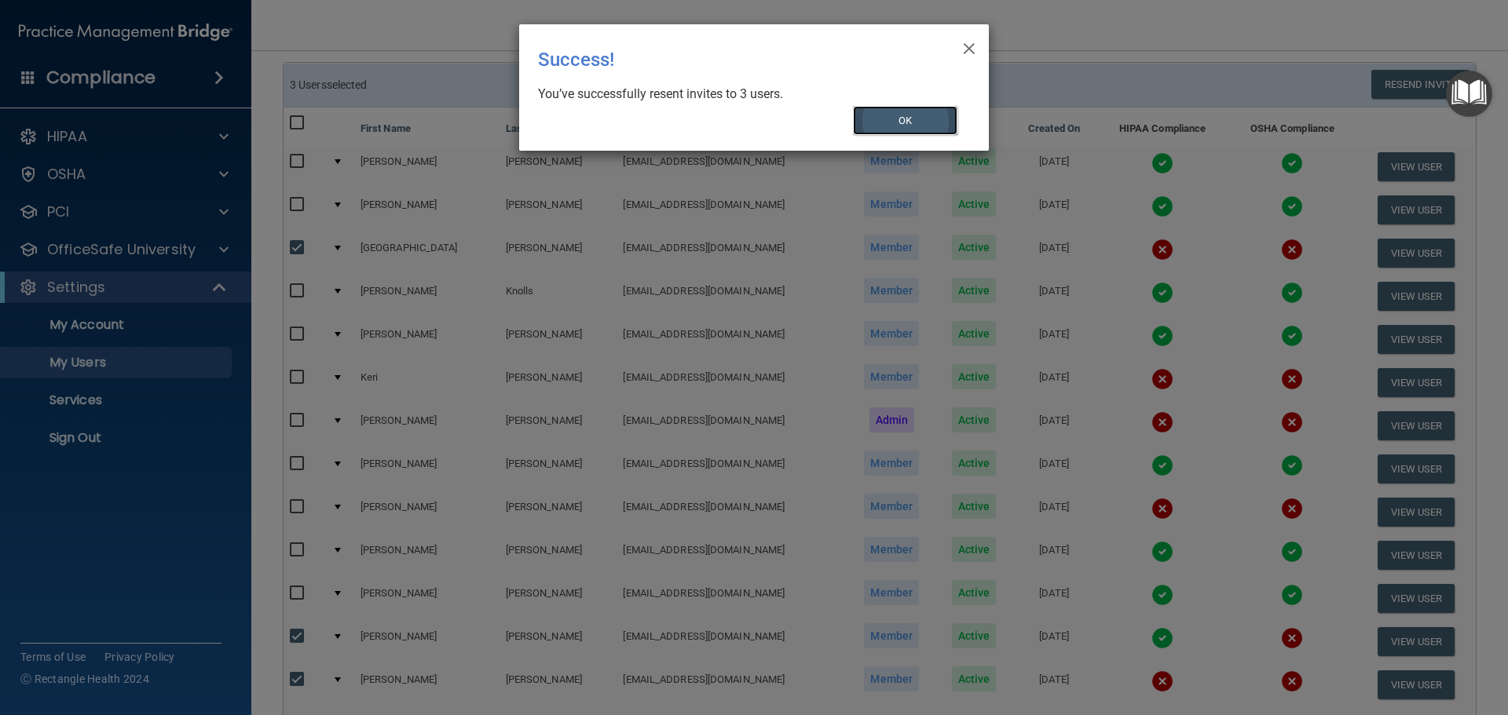
click at [935, 123] on button "OK" at bounding box center [905, 120] width 105 height 29
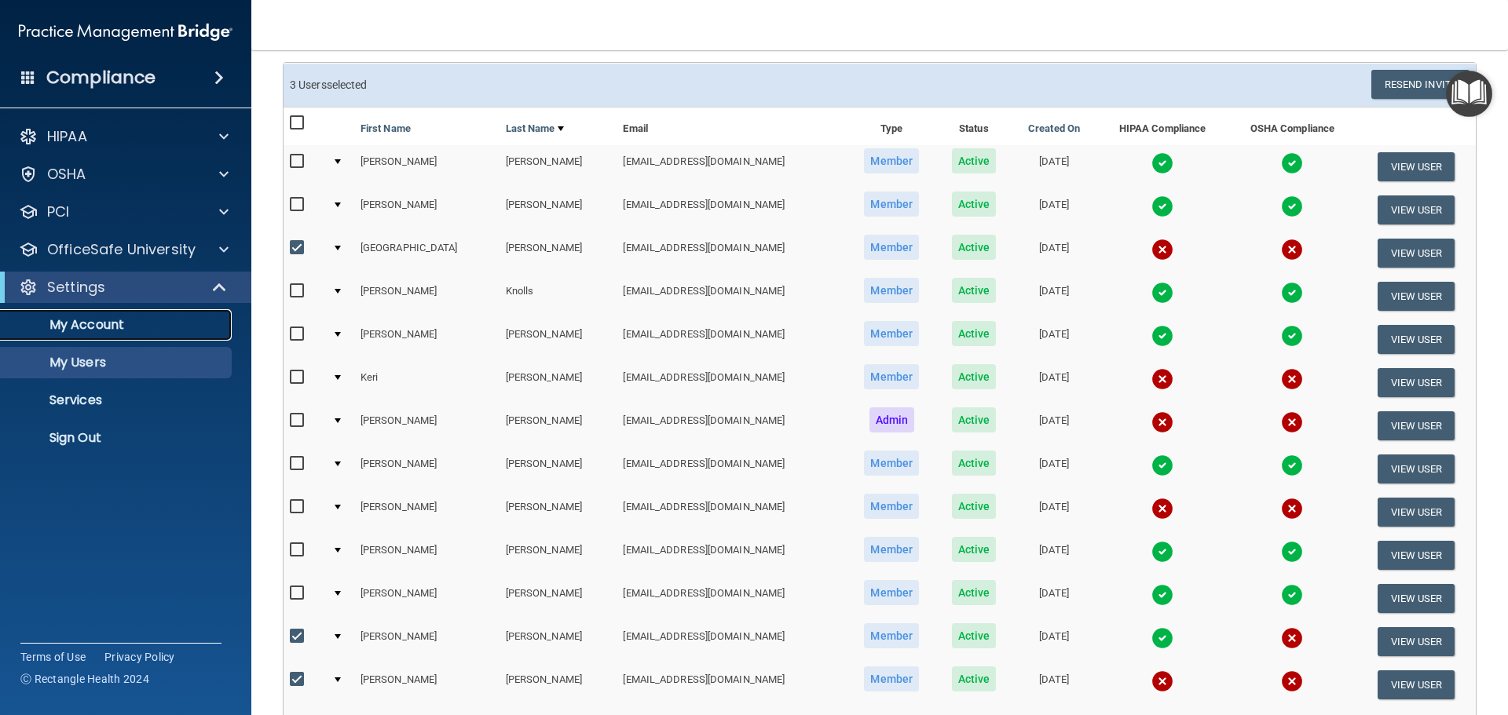
click at [87, 317] on p "My Account" at bounding box center [117, 325] width 214 height 16
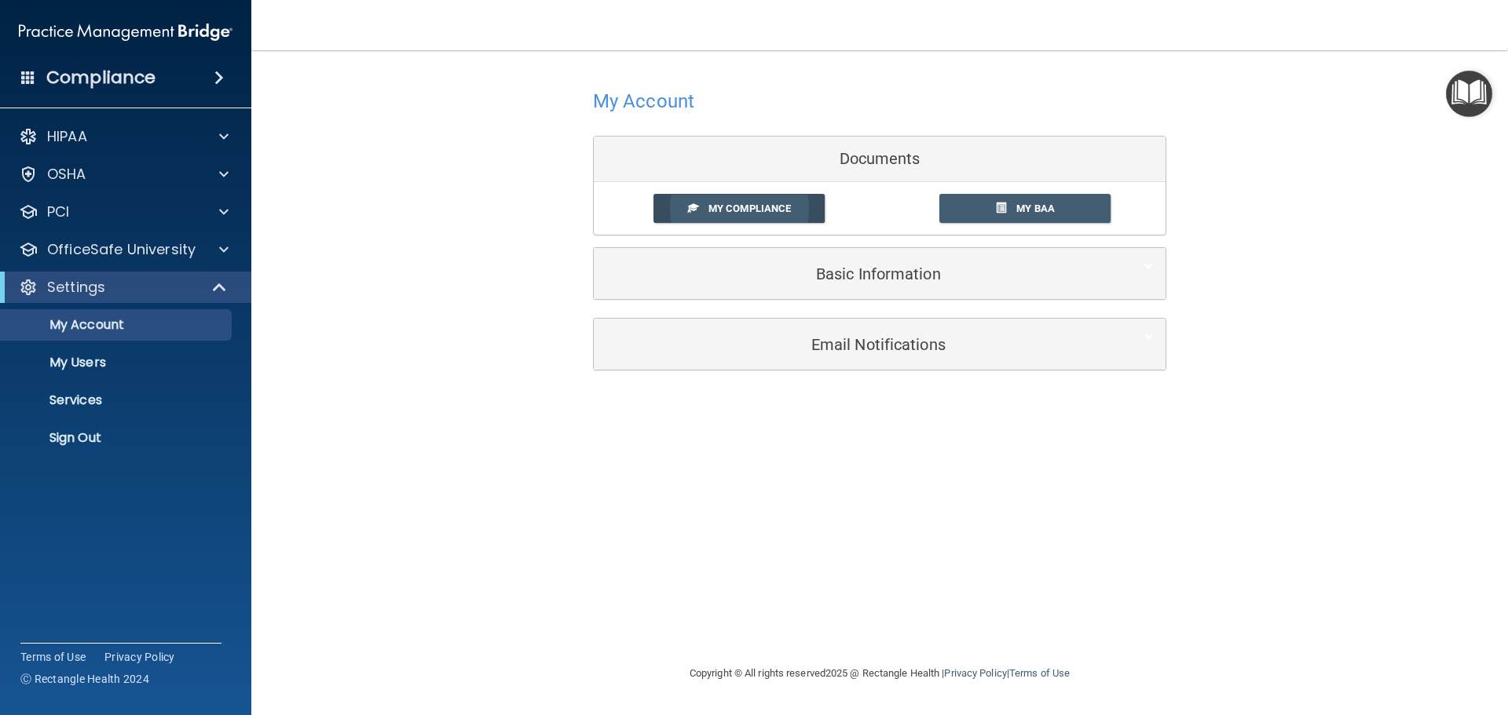
click at [741, 209] on span "My Compliance" at bounding box center [749, 209] width 82 height 12
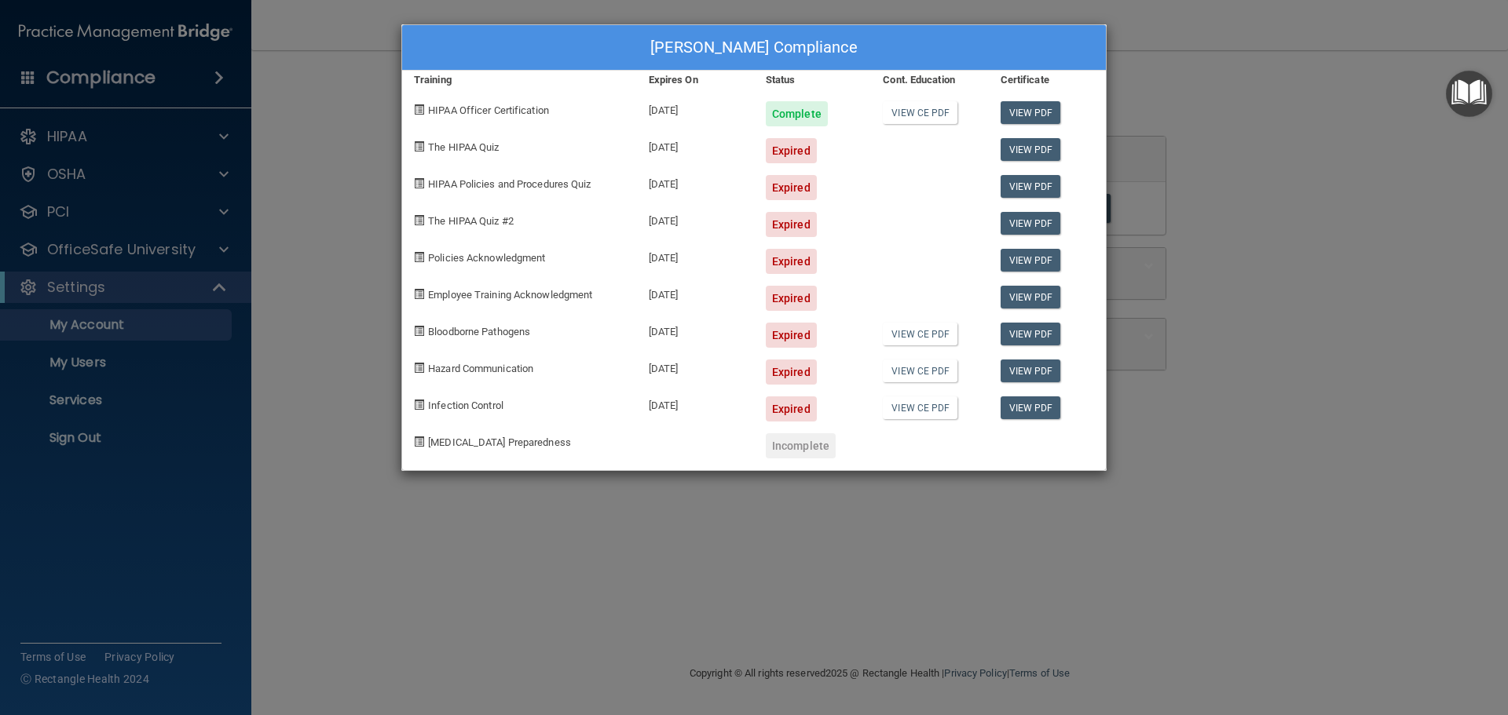
click at [655, 470] on div "[PERSON_NAME] Compliance Training Expires On Status Cont. Education Certificate…" at bounding box center [753, 247] width 705 height 447
click at [660, 544] on div "[PERSON_NAME] Compliance Training Expires On Status Cont. Education Certificate…" at bounding box center [754, 357] width 1508 height 715
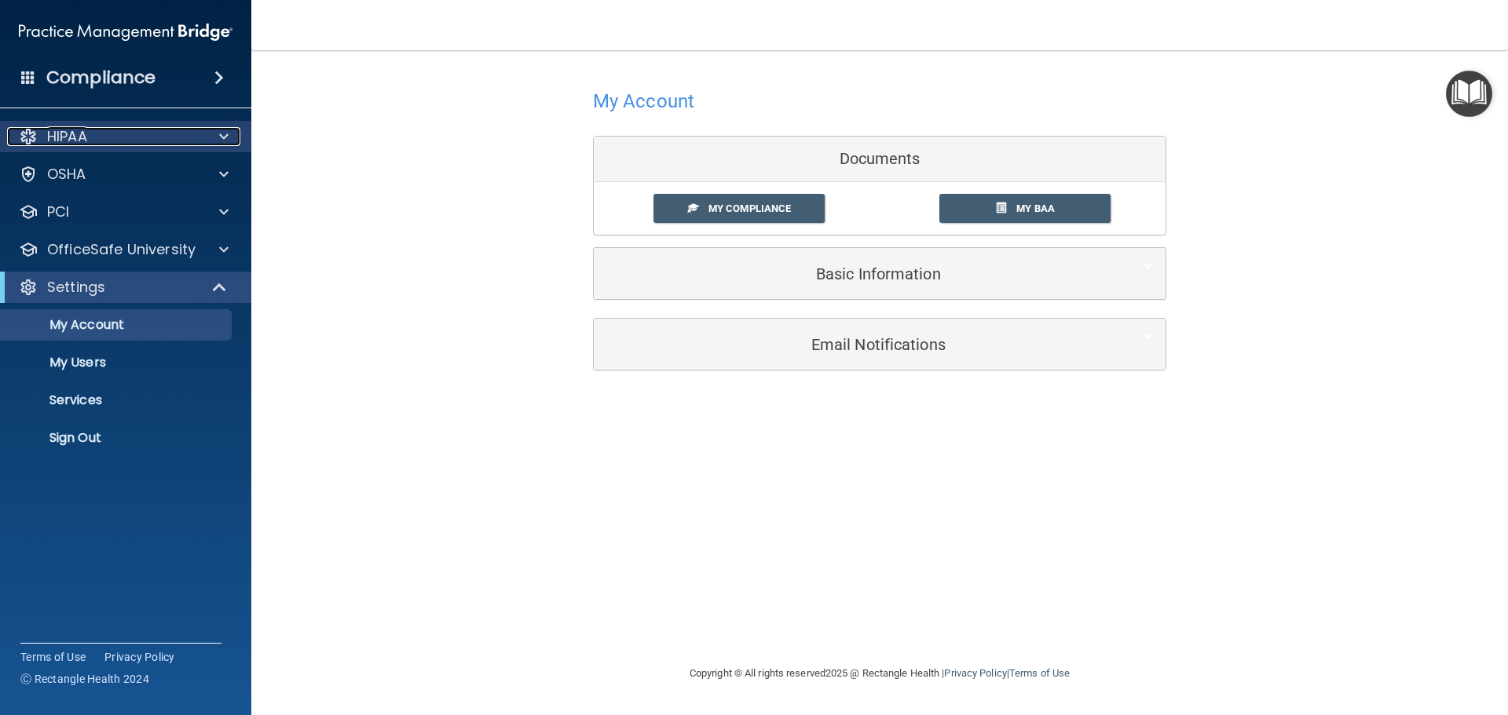
click at [73, 134] on p "HIPAA" at bounding box center [67, 136] width 40 height 19
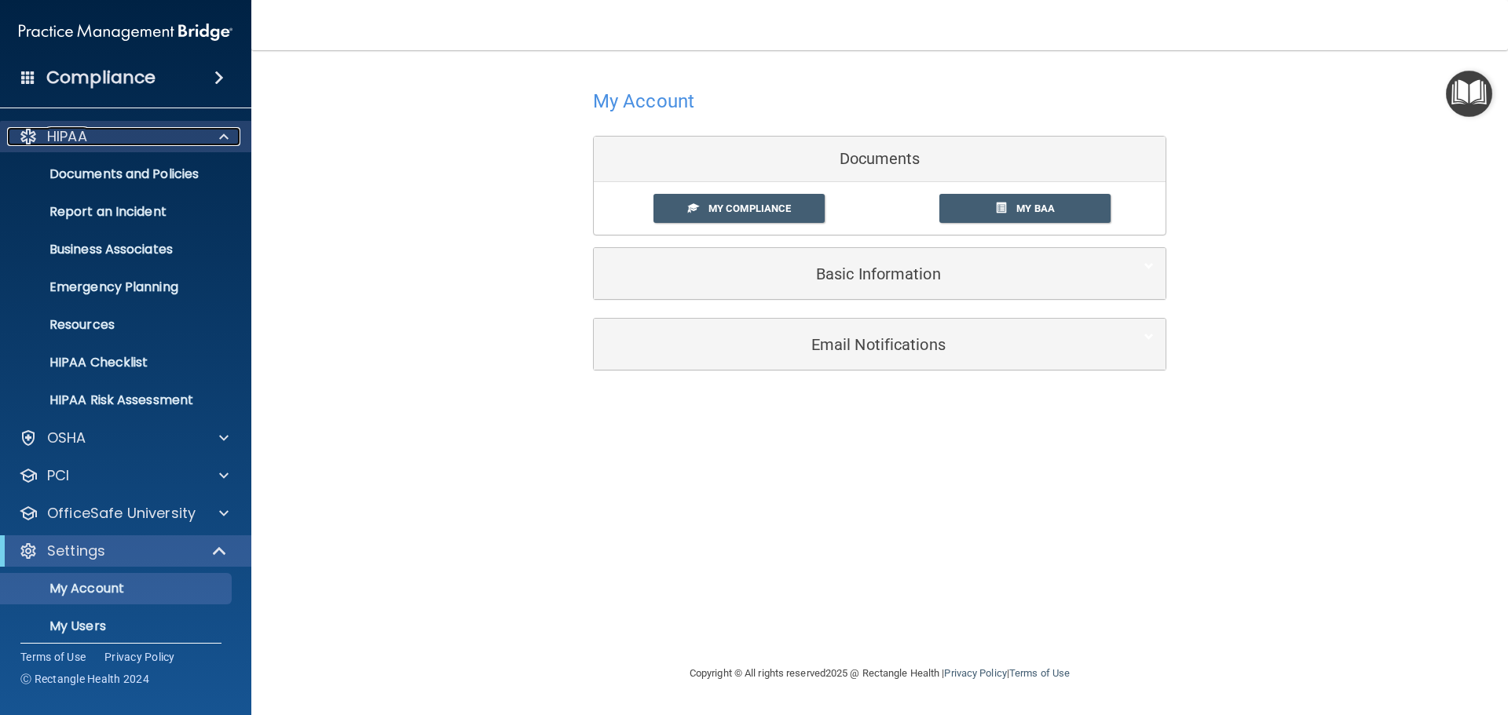
click at [130, 131] on div "HIPAA" at bounding box center [104, 136] width 195 height 19
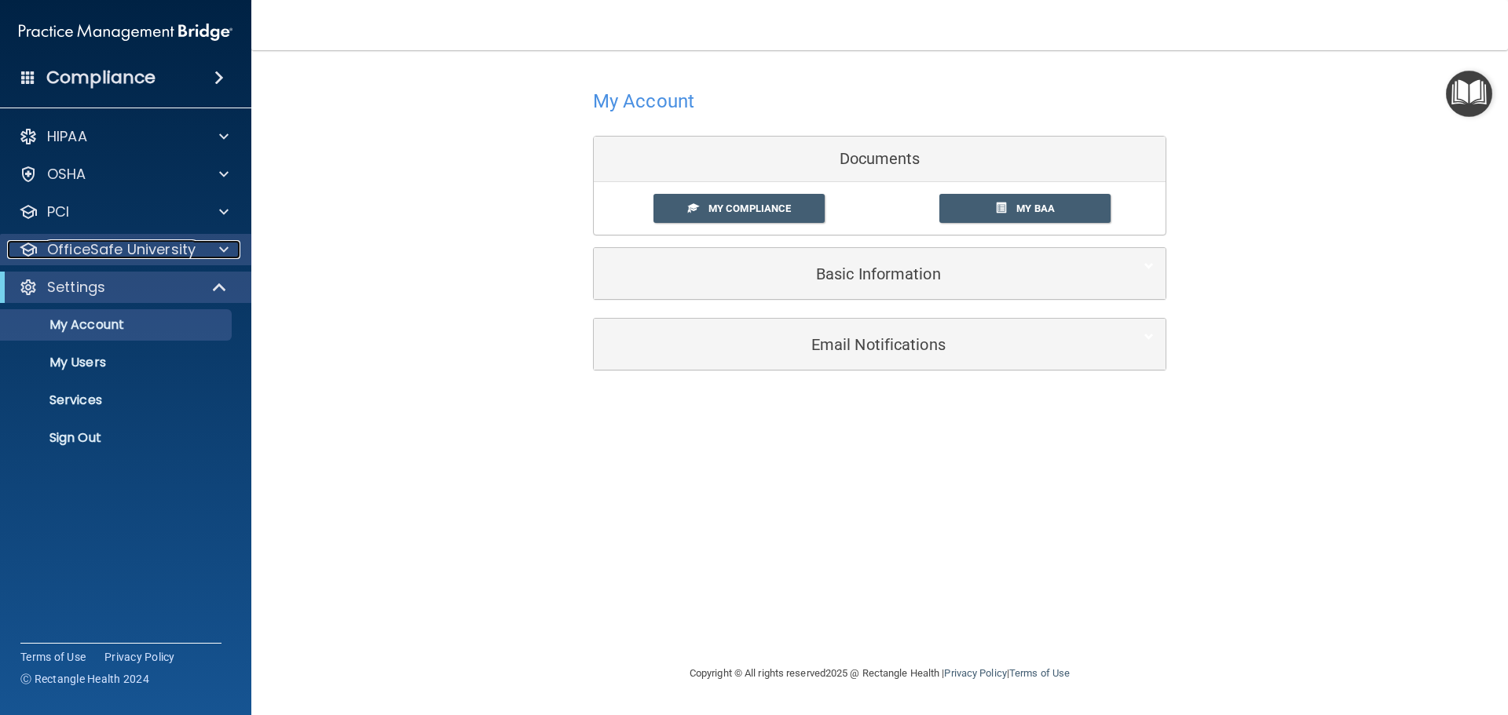
click at [170, 254] on p "OfficeSafe University" at bounding box center [121, 249] width 148 height 19
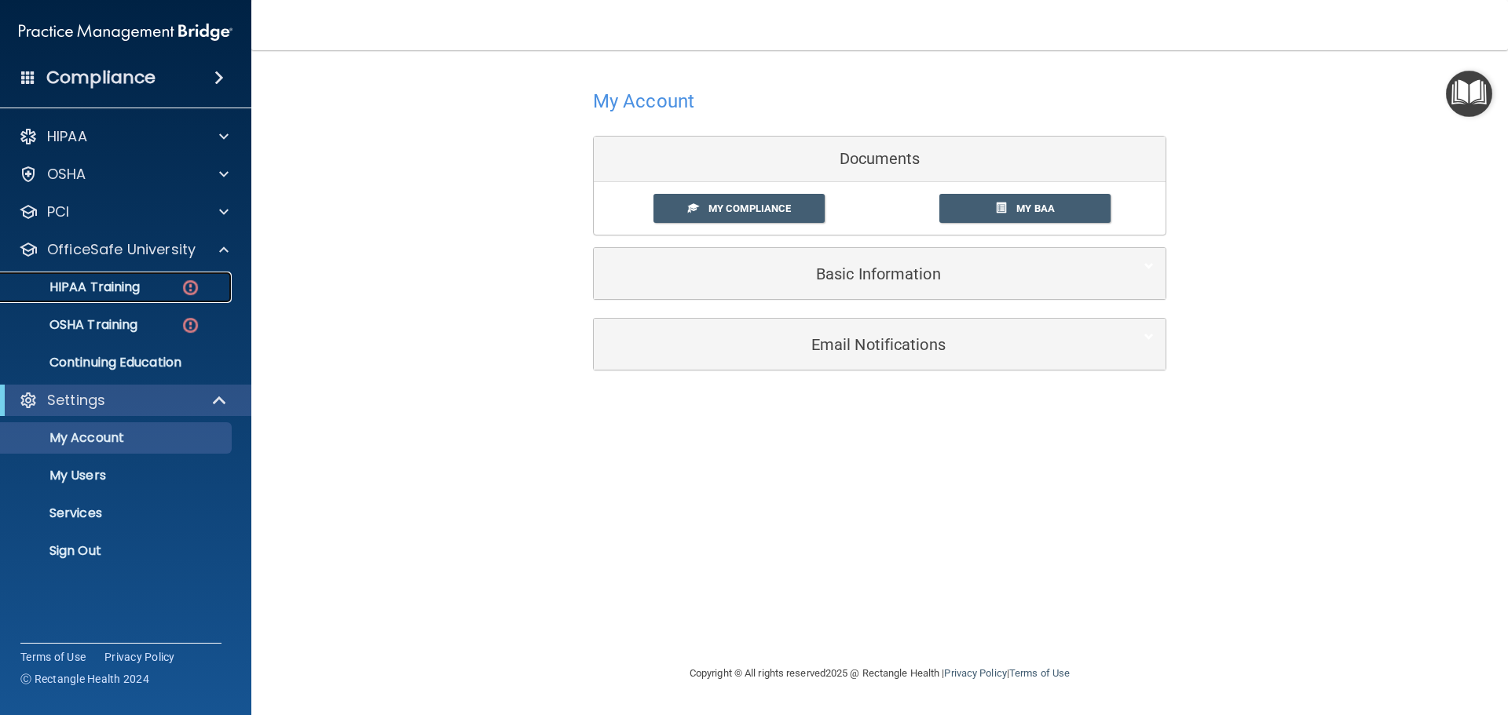
click at [167, 290] on div "HIPAA Training" at bounding box center [117, 288] width 214 height 16
